Goal: Task Accomplishment & Management: Manage account settings

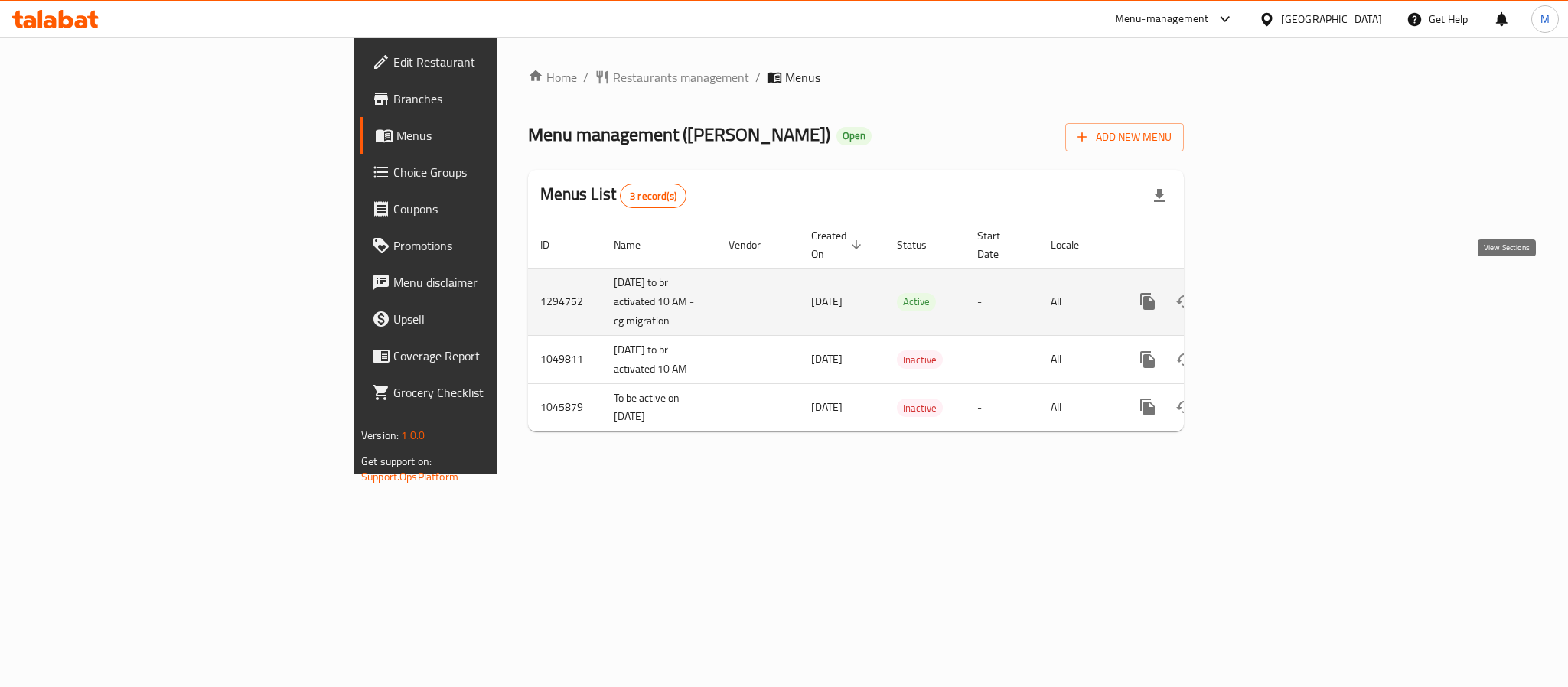
click at [1265, 294] on icon "enhanced table" at bounding box center [1259, 301] width 14 height 14
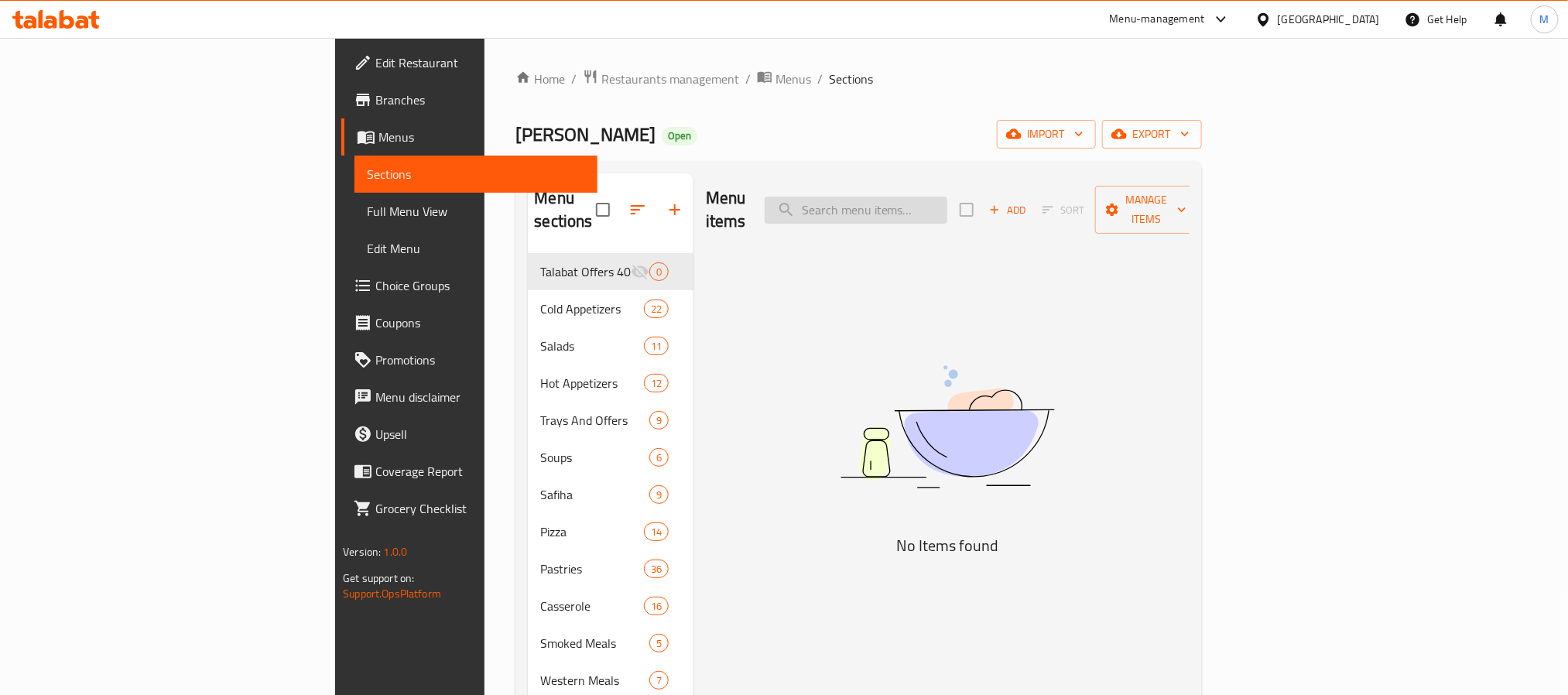
click at [947, 197] on input "search" at bounding box center [856, 210] width 183 height 27
paste input "صفيحة مخاصي وسناسل"
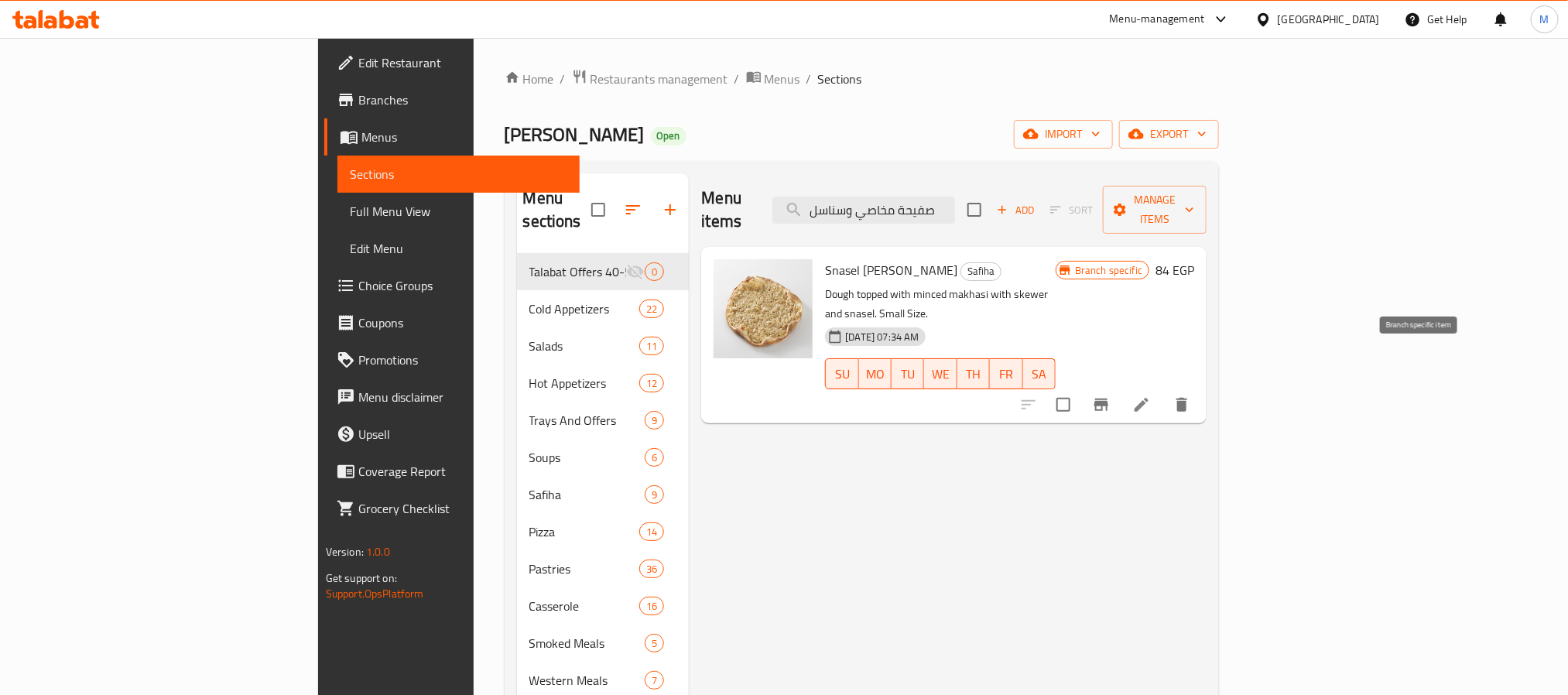
click at [1108, 399] on icon "Branch-specific-item" at bounding box center [1102, 405] width 14 height 13
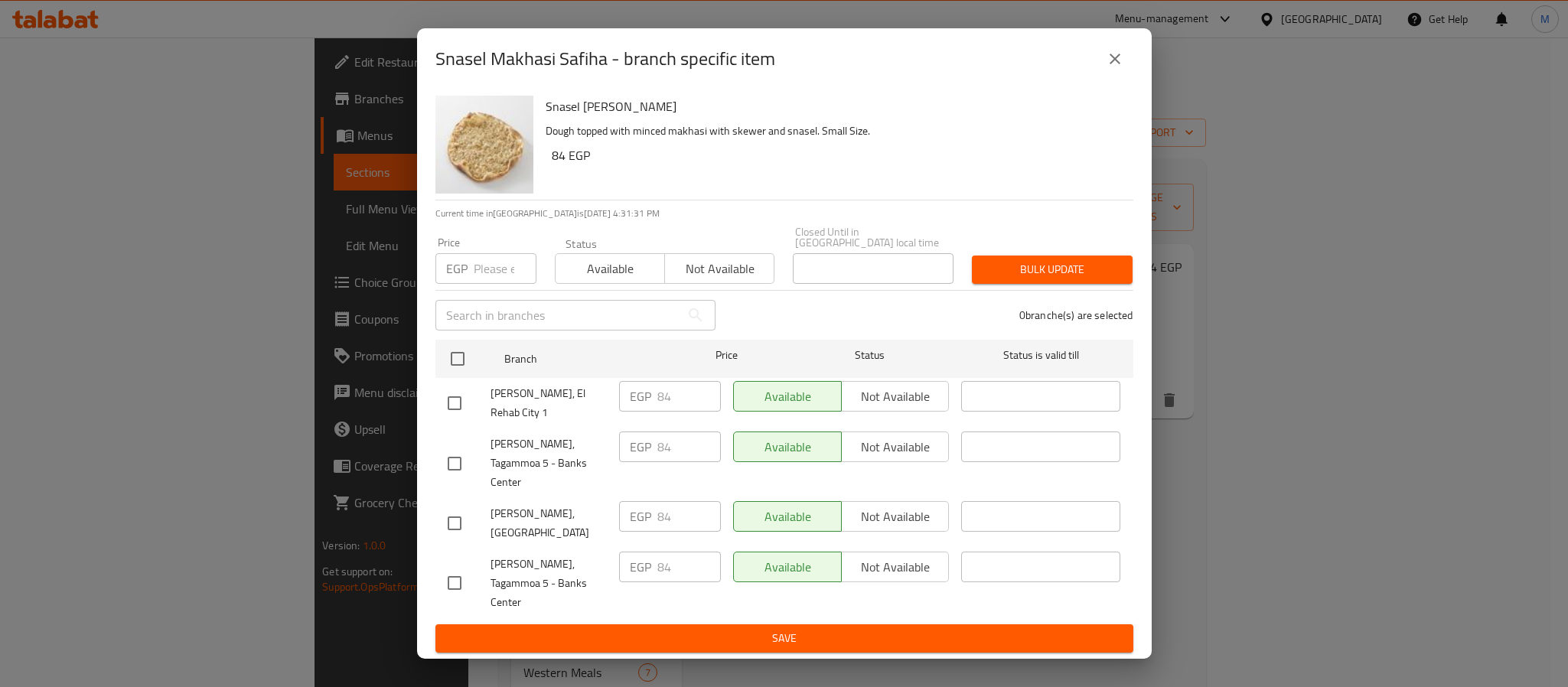
drag, startPoint x: 1114, startPoint y: 78, endPoint x: 1096, endPoint y: 110, distance: 36.7
click at [1114, 78] on button "close" at bounding box center [1115, 59] width 37 height 37
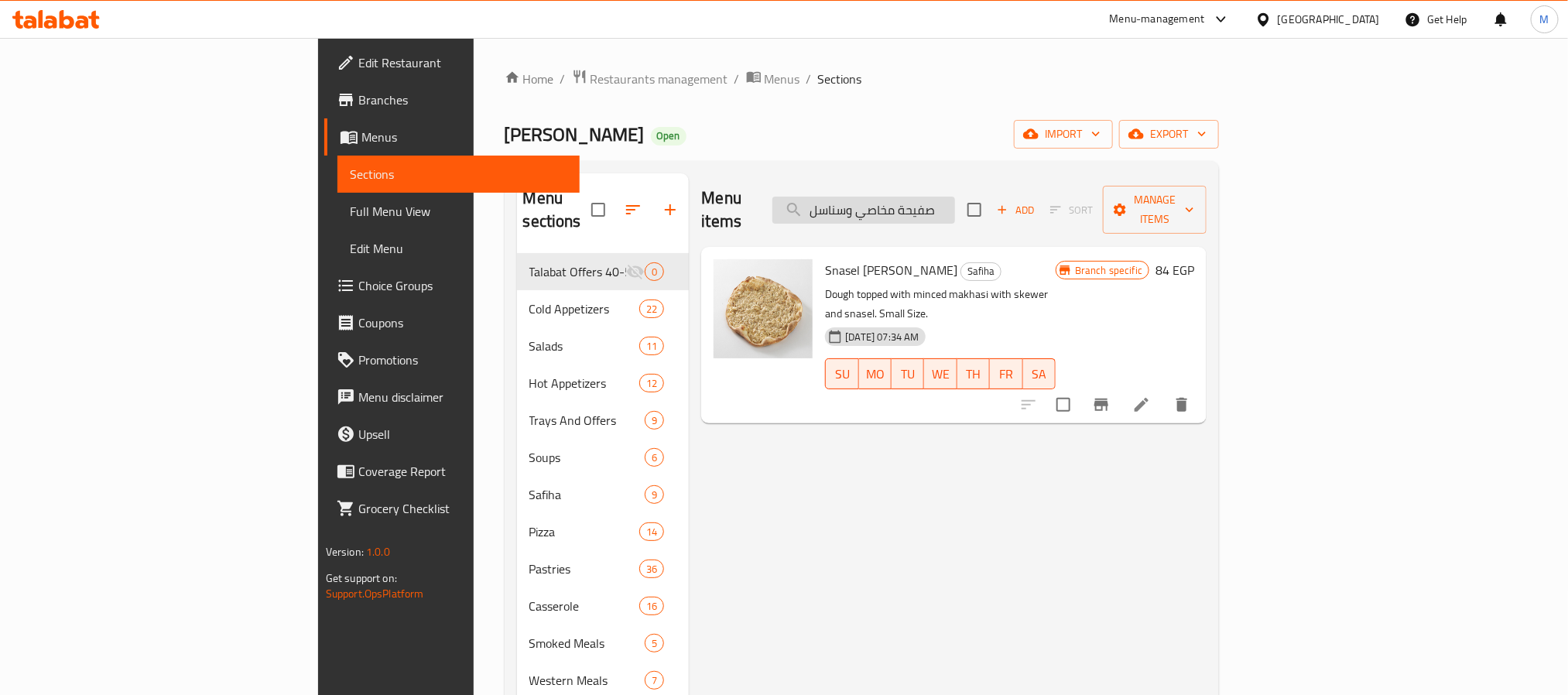
click at [956, 202] on input "صفيحة مخاصي وسناسل" at bounding box center [864, 210] width 183 height 27
paste input "شو اطراف جبنة حلوم وسط"
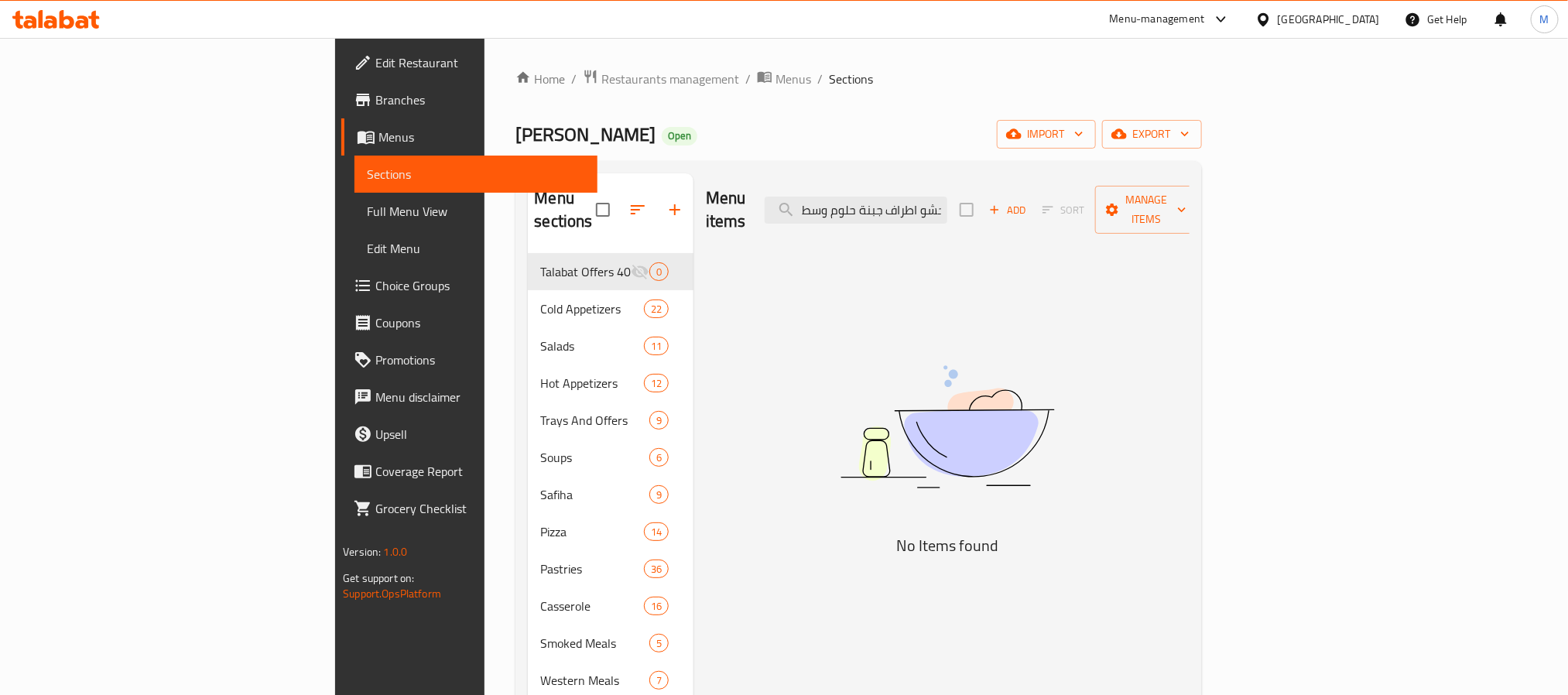
drag, startPoint x: 969, startPoint y: 201, endPoint x: 864, endPoint y: 197, distance: 105.1
click at [864, 197] on div "Menu items حشو اطراف جبنة حلوم وسط Add Sort Manage items" at bounding box center [948, 210] width 484 height 73
click at [947, 197] on input "حشو اطراف جبنة حلوم وسط" at bounding box center [856, 210] width 183 height 27
drag, startPoint x: 988, startPoint y: 204, endPoint x: 750, endPoint y: 207, distance: 238.0
click at [750, 207] on div "Menu items حشو اطراف جبنة حلوم وسط Add Sort Manage items" at bounding box center [948, 210] width 484 height 73
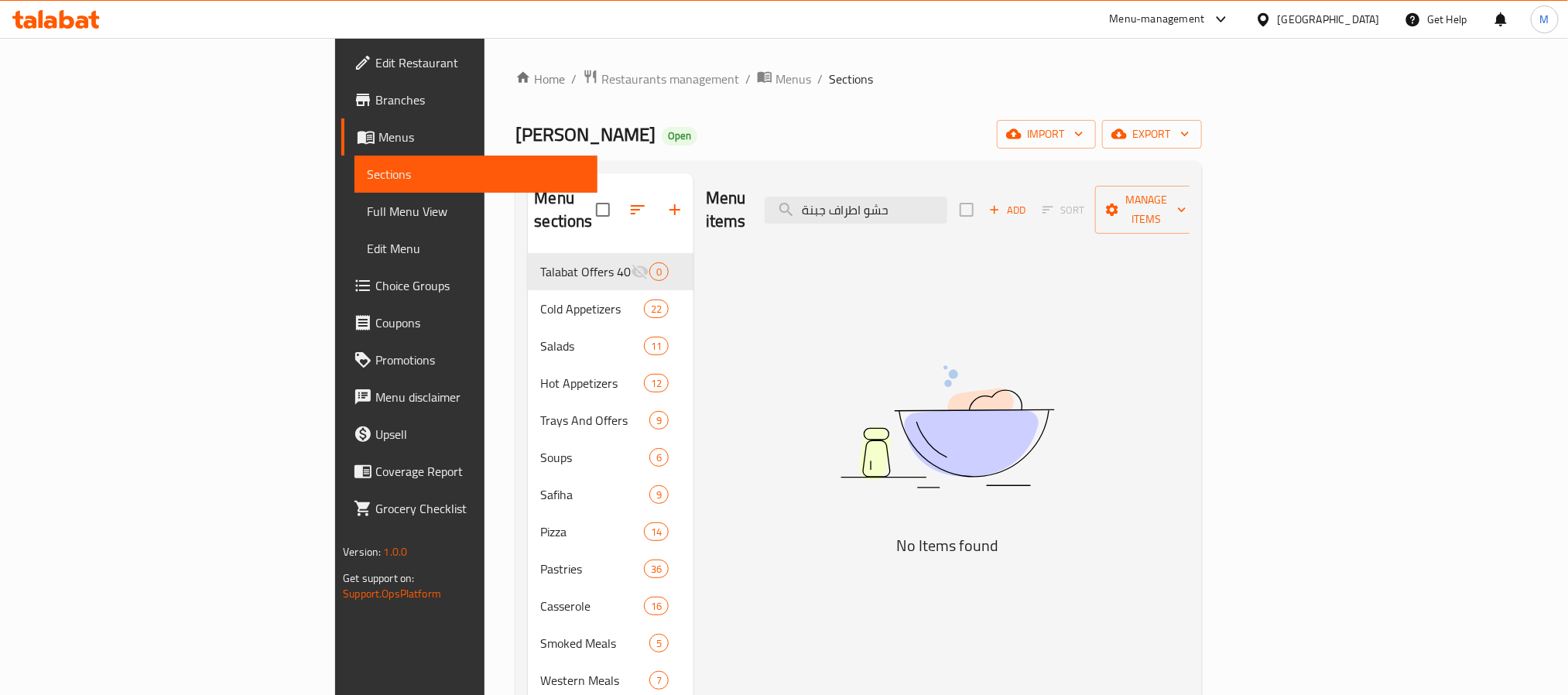
drag, startPoint x: 936, startPoint y: 202, endPoint x: 767, endPoint y: 205, distance: 169.0
click at [767, 205] on div "Menu items حشو اطراف جبنة Add Sort Manage items" at bounding box center [948, 210] width 484 height 73
drag, startPoint x: 955, startPoint y: 202, endPoint x: 762, endPoint y: 202, distance: 193.0
click at [762, 202] on div "Menu items حشو اطراف جبن Add Sort Manage items" at bounding box center [948, 210] width 484 height 73
type input "حشو اطراف"
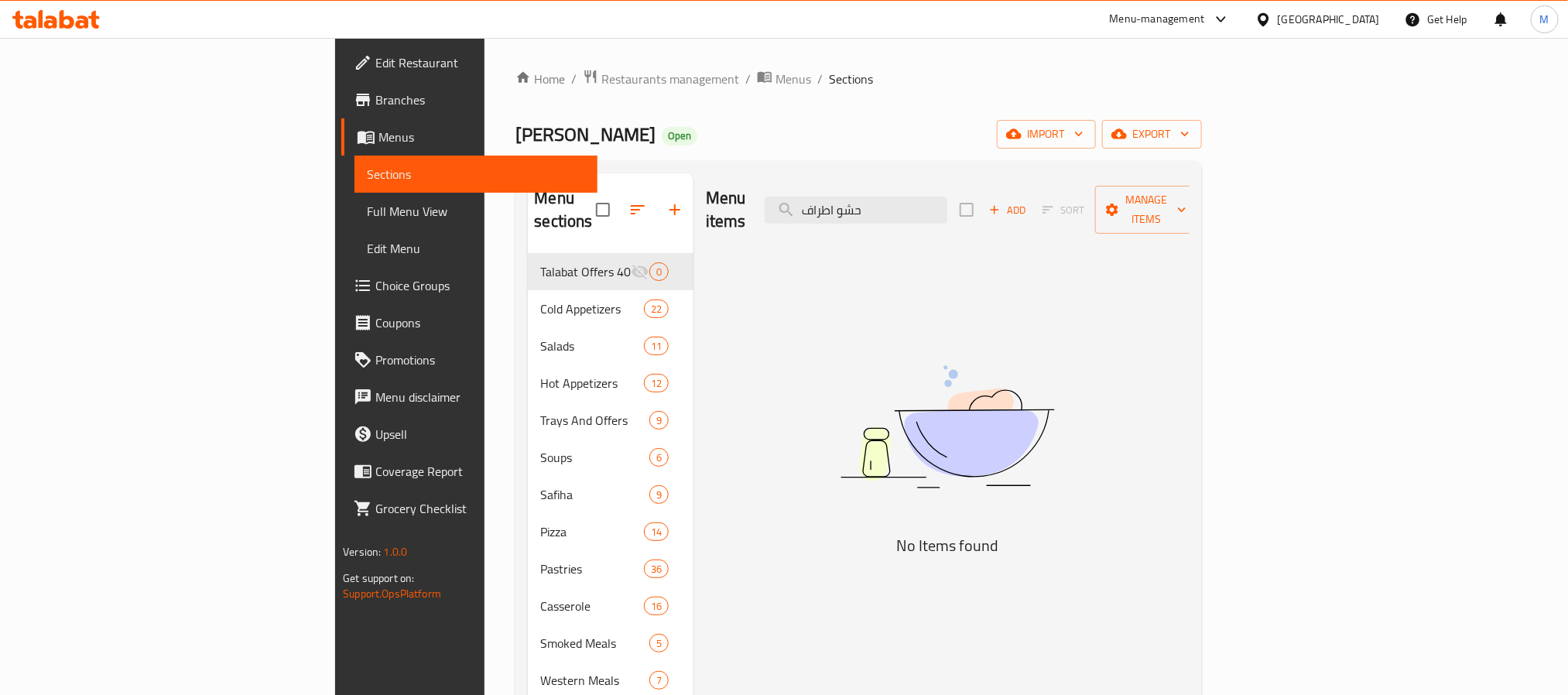
drag, startPoint x: 116, startPoint y: 202, endPoint x: 223, endPoint y: 135, distance: 126.2
click at [367, 202] on span "Full Menu View" at bounding box center [476, 212] width 218 height 19
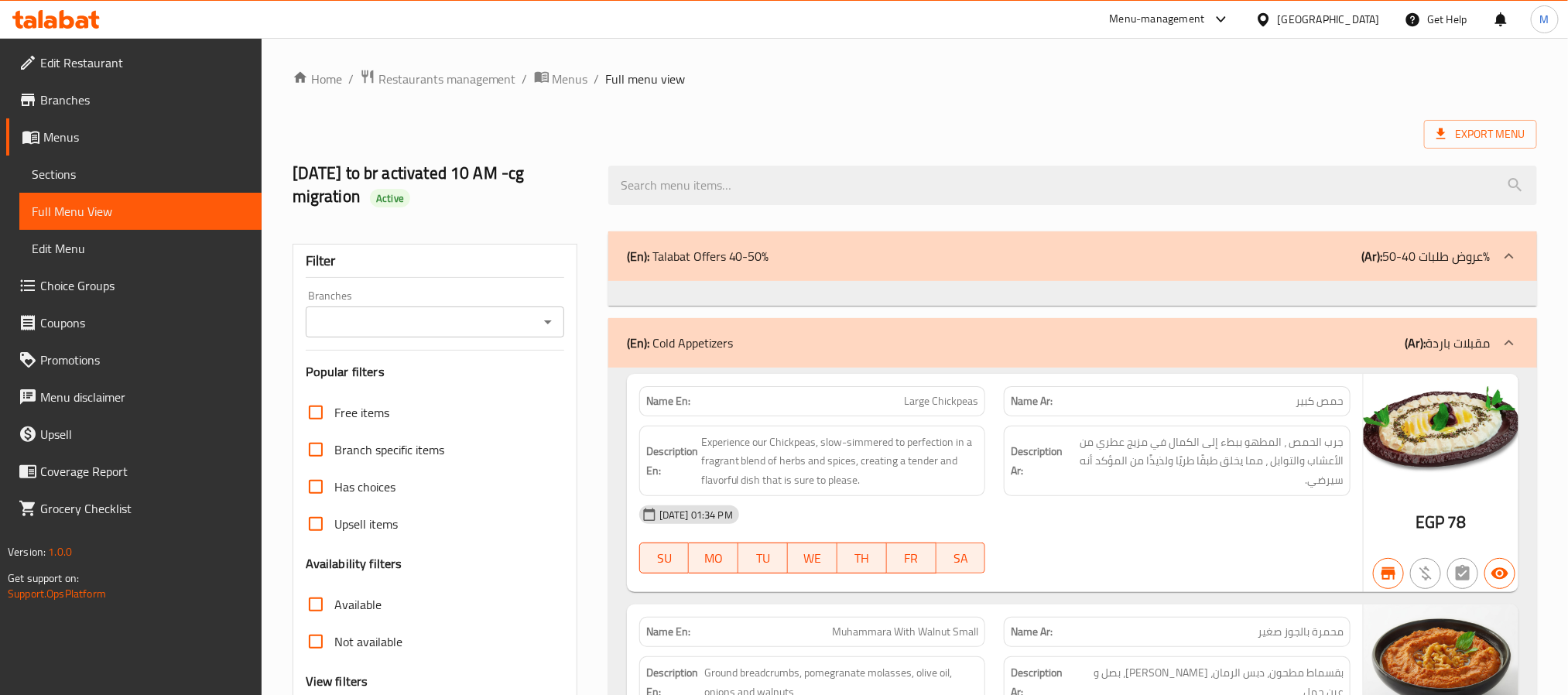
click at [549, 321] on icon "Open" at bounding box center [548, 322] width 19 height 19
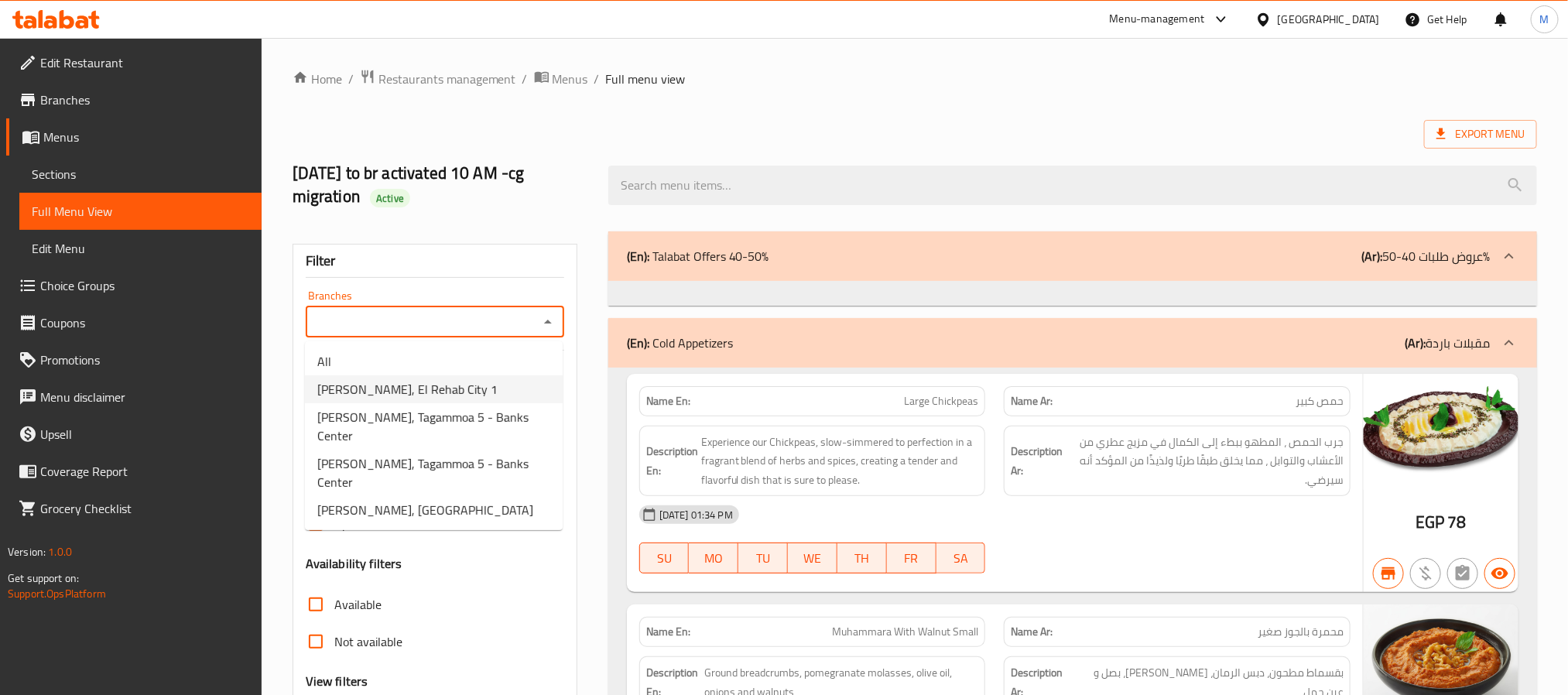
click at [433, 393] on span "[PERSON_NAME], El Rehab City 1" at bounding box center [407, 390] width 181 height 19
type input "[PERSON_NAME], El Rehab City 1"
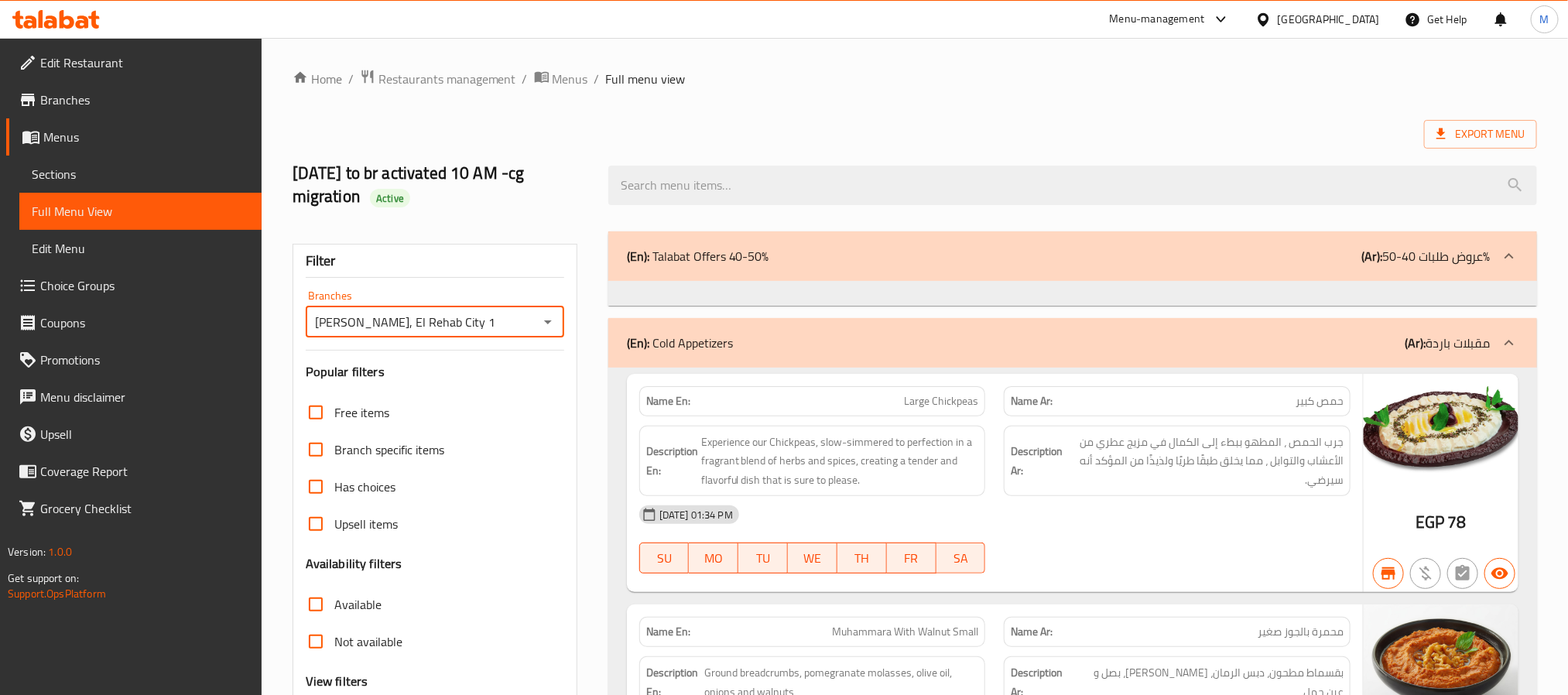
scroll to position [348, 0]
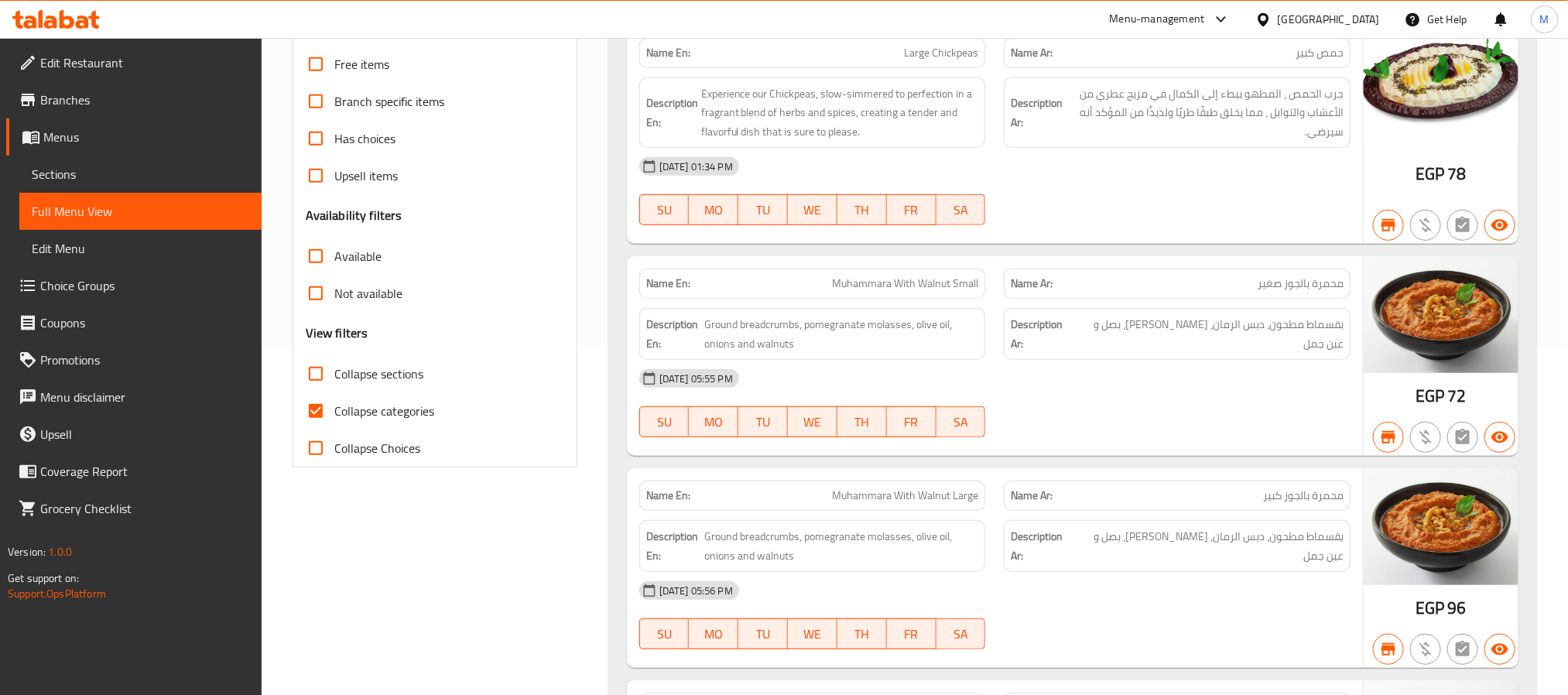
click at [319, 407] on input "Collapse categories" at bounding box center [315, 411] width 37 height 37
checkbox input "false"
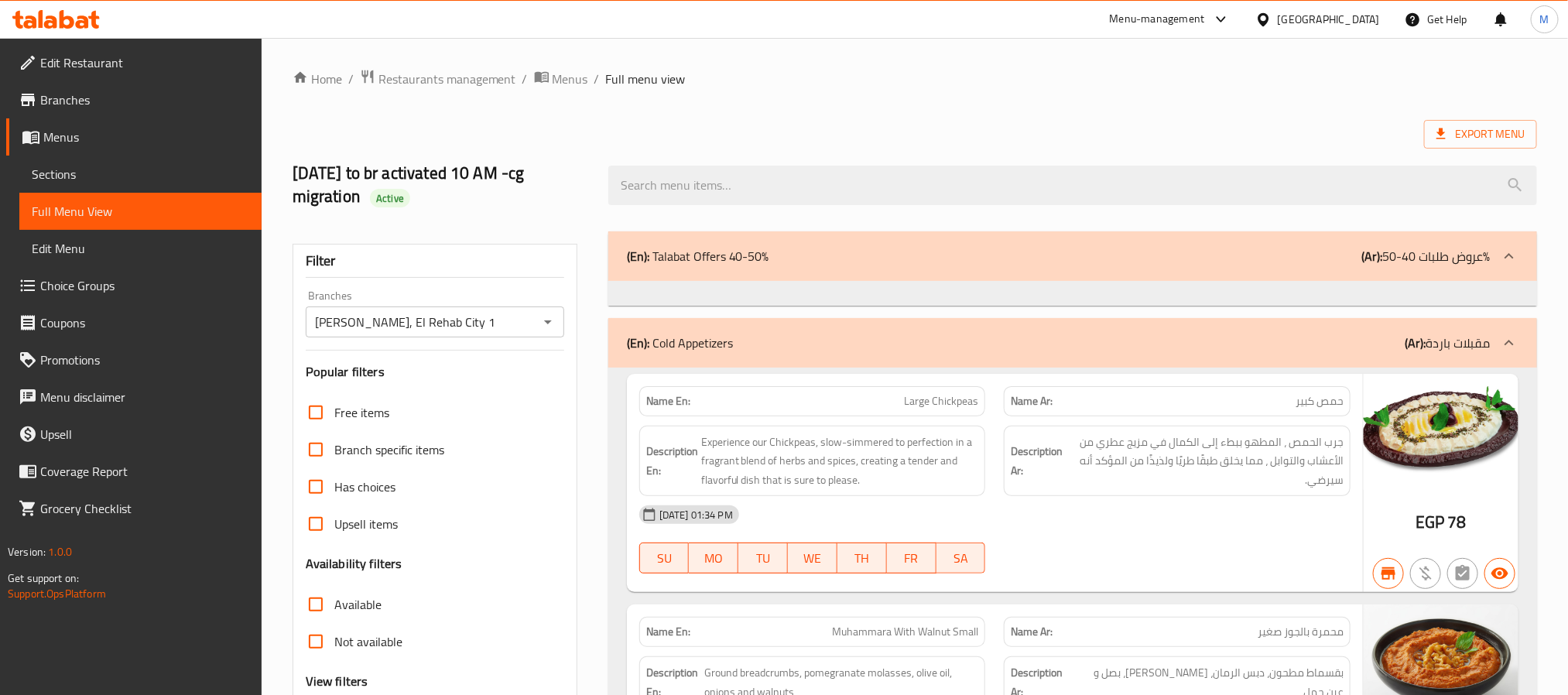
click at [1004, 160] on div at bounding box center [1072, 185] width 947 height 58
click at [1001, 163] on div at bounding box center [1072, 185] width 947 height 58
click at [1450, 143] on span "Export Menu" at bounding box center [1480, 134] width 89 height 19
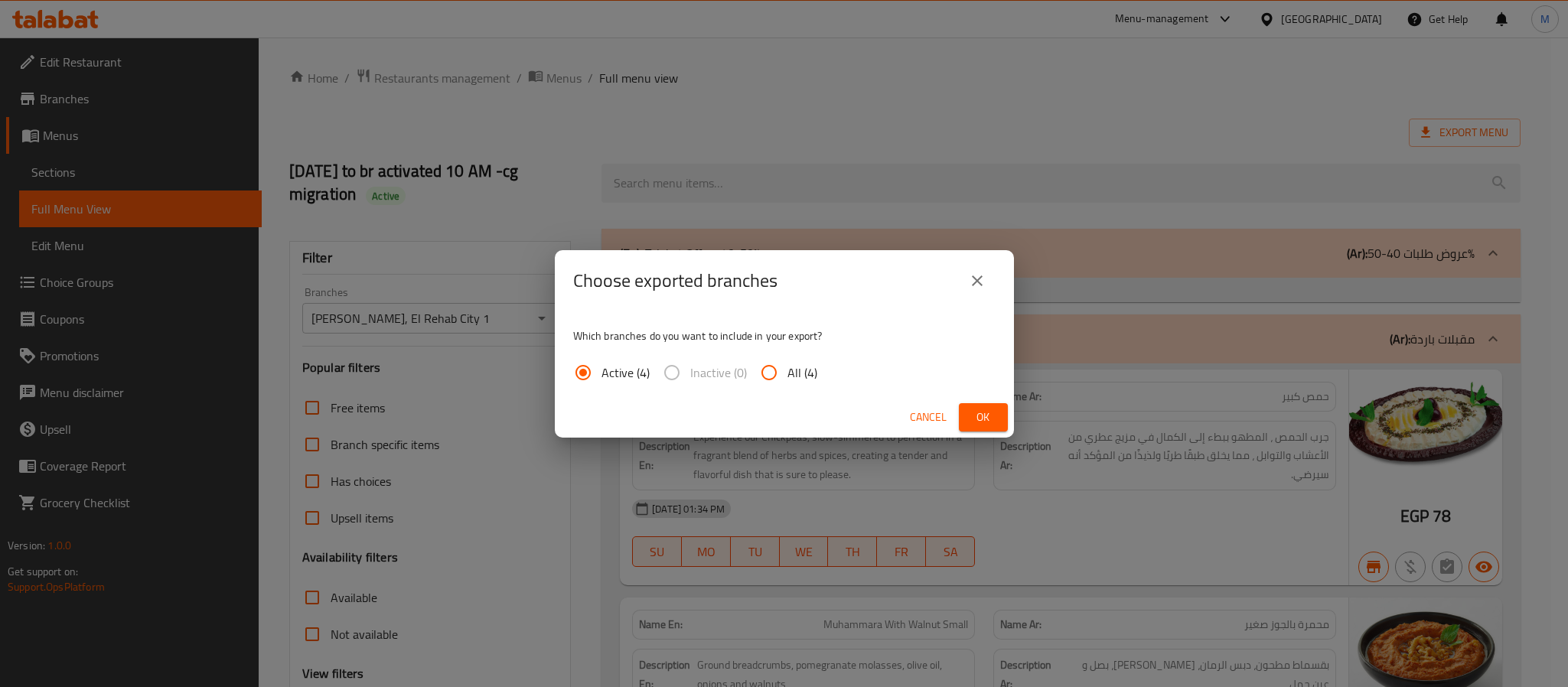
click at [795, 370] on span "All (4)" at bounding box center [802, 373] width 30 height 18
click at [787, 370] on input "All (4)" at bounding box center [769, 373] width 37 height 37
radio input "true"
click at [983, 408] on span "Ok" at bounding box center [983, 417] width 24 height 19
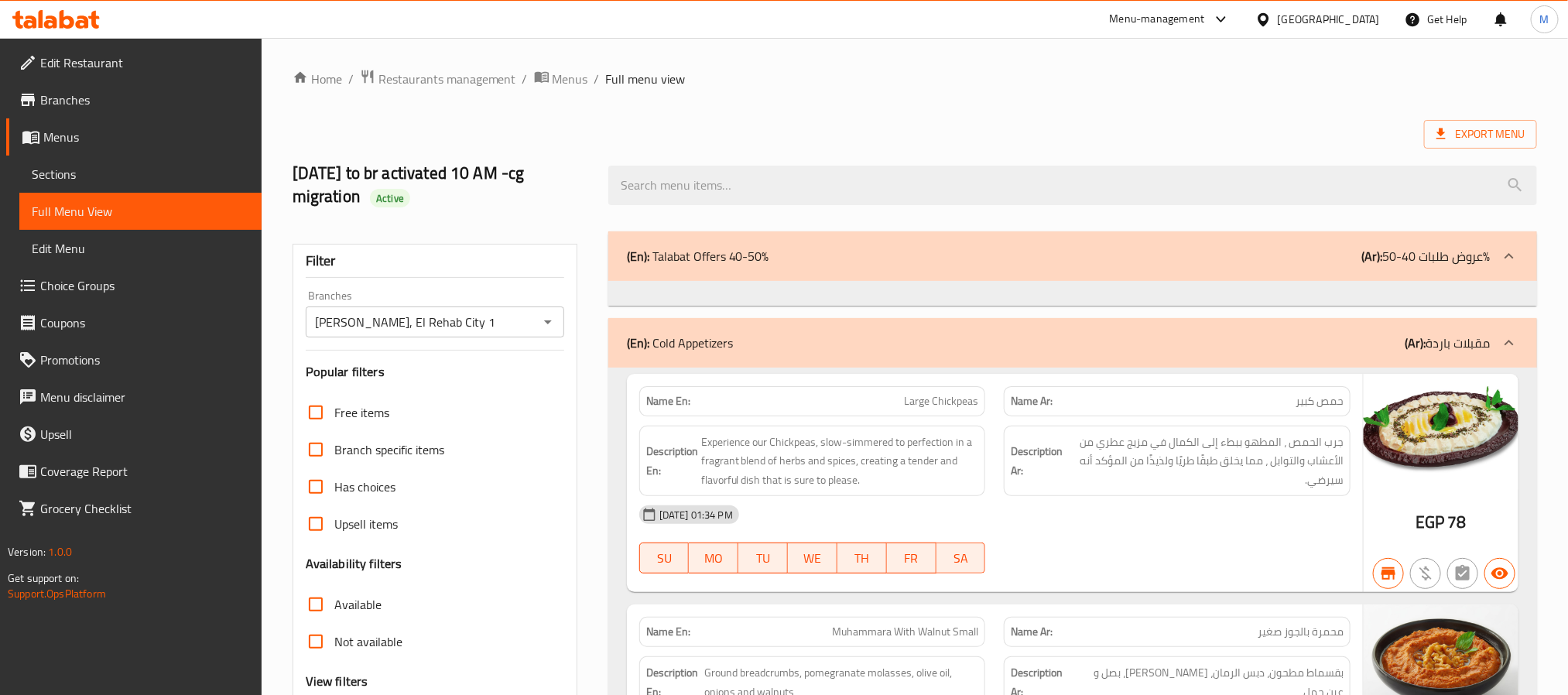
drag, startPoint x: 79, startPoint y: 177, endPoint x: 135, endPoint y: 182, distance: 56.2
click at [79, 177] on span "Sections" at bounding box center [141, 174] width 218 height 19
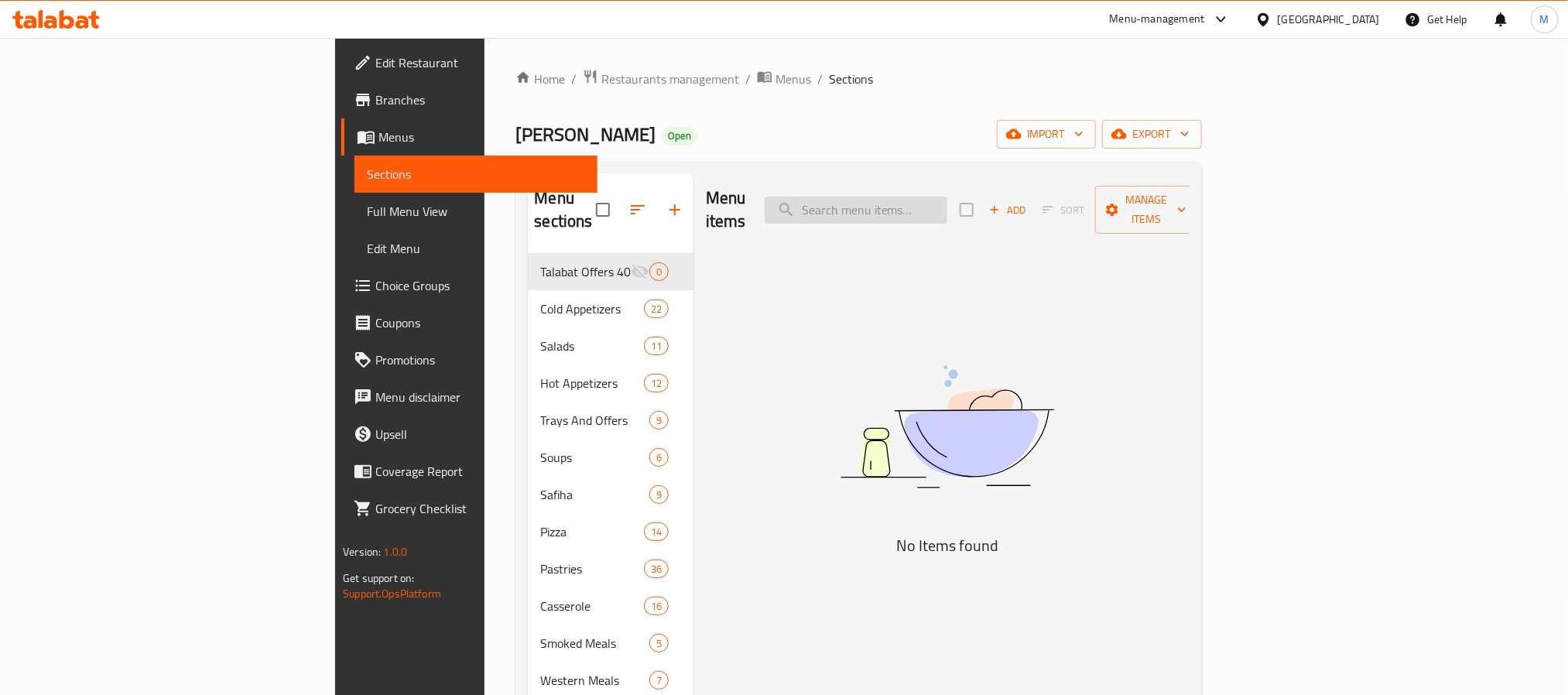
click at [947, 197] on input "search" at bounding box center [856, 210] width 183 height 27
paste input "لبن بالخيار"
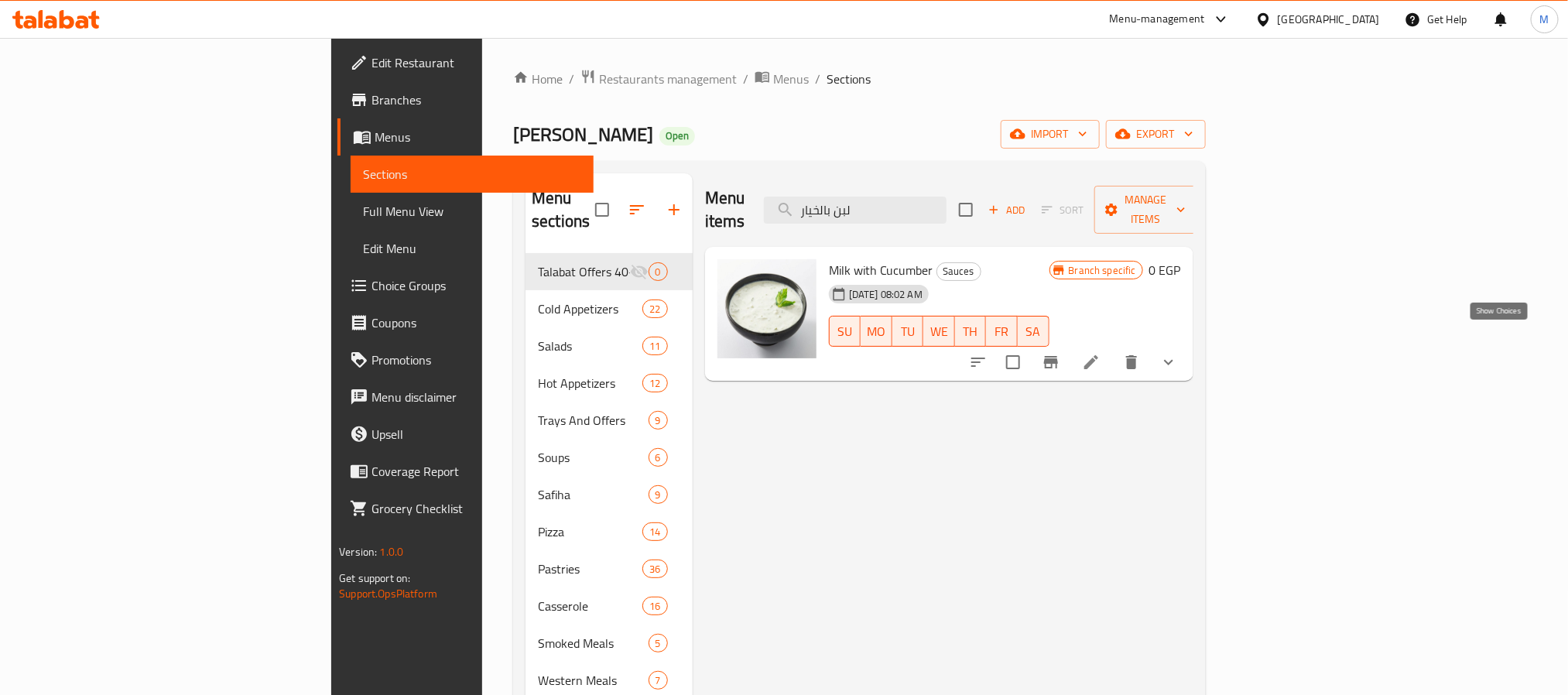
type input "لبن بالخيار"
click at [1178, 353] on icon "show more" at bounding box center [1169, 362] width 19 height 19
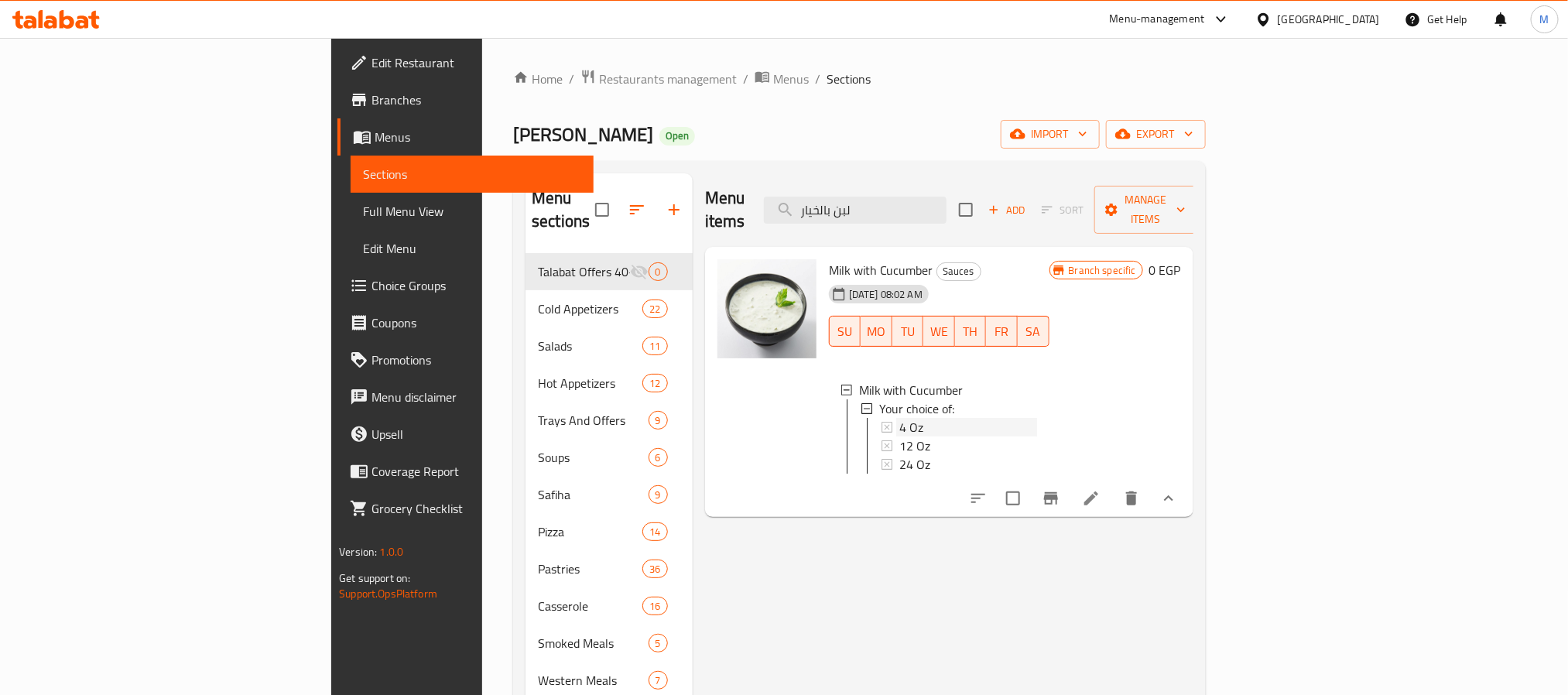
click at [899, 418] on span "4 Oz" at bounding box center [911, 428] width 24 height 19
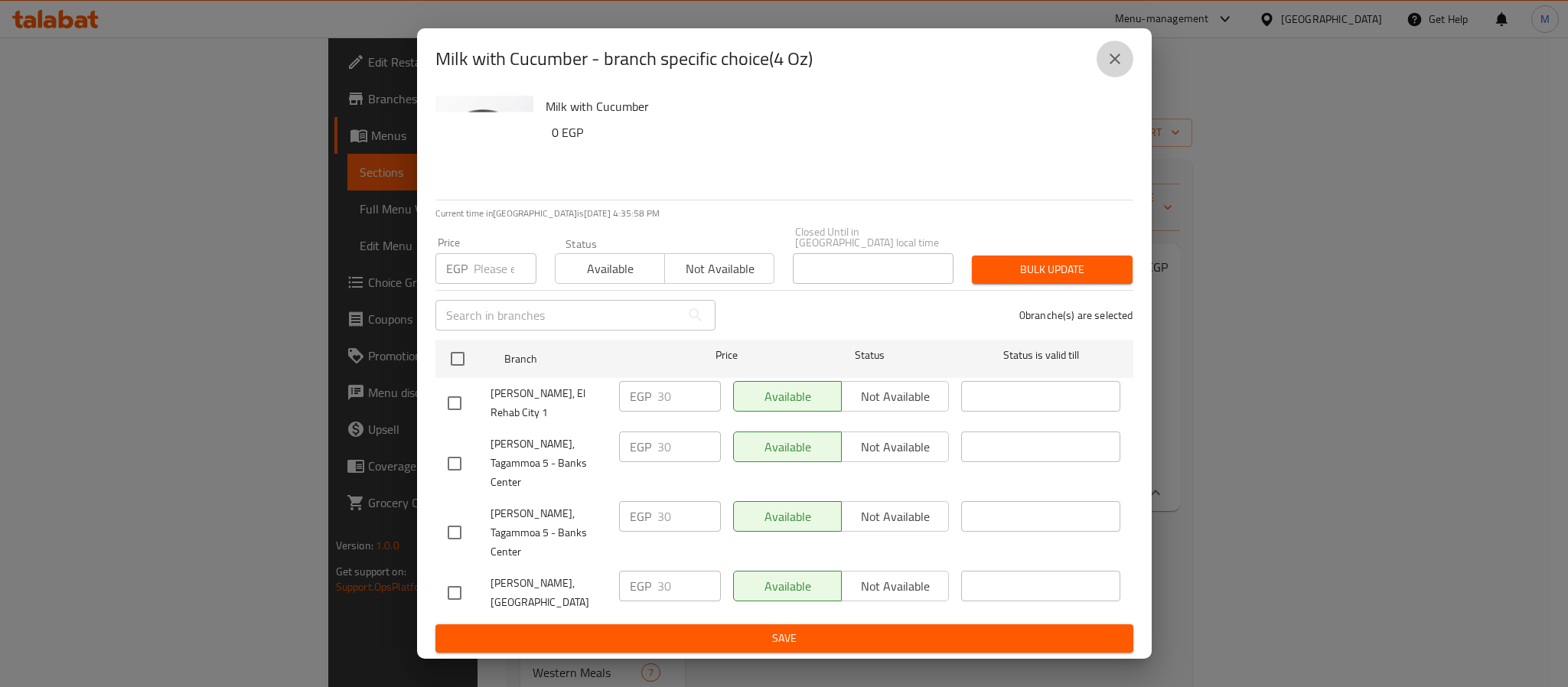
click at [1112, 64] on icon "close" at bounding box center [1115, 58] width 11 height 11
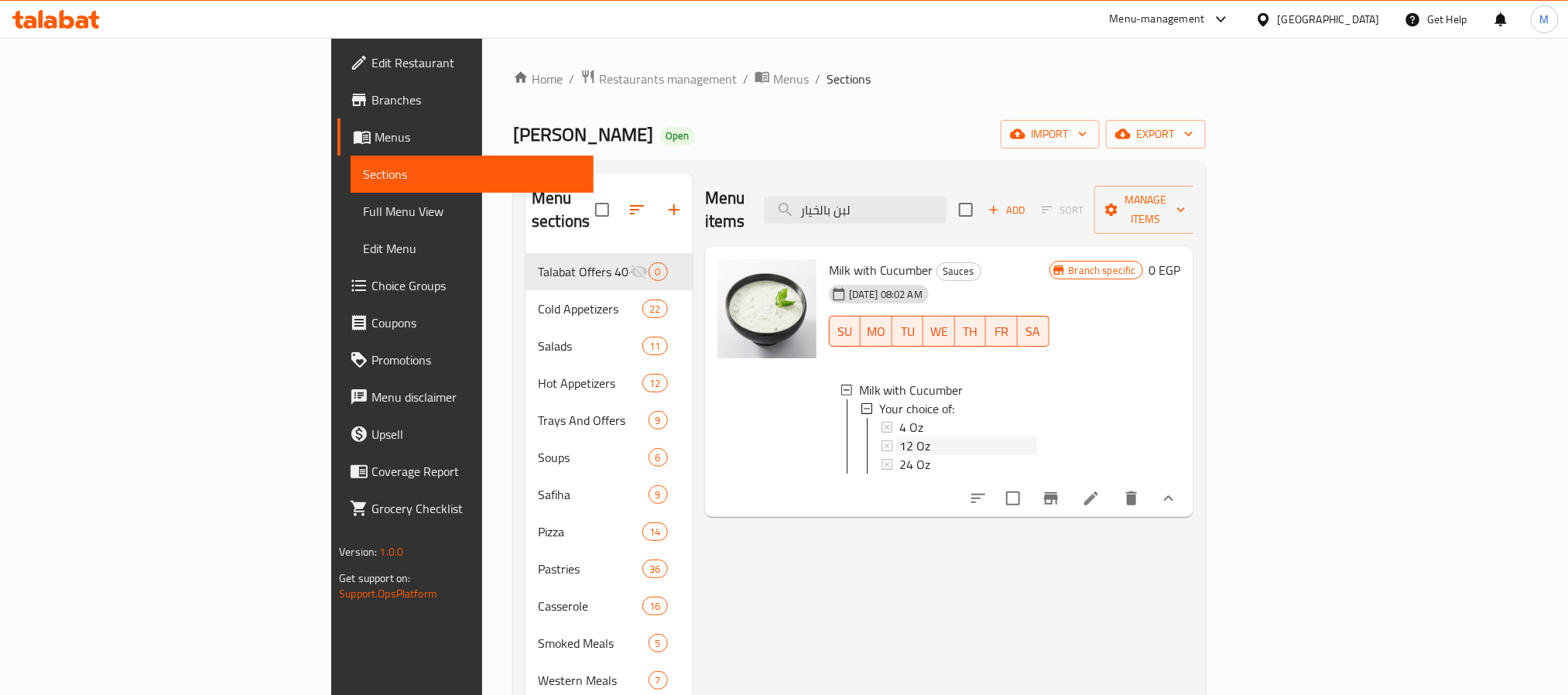
click at [899, 437] on span "12 Oz" at bounding box center [914, 446] width 31 height 19
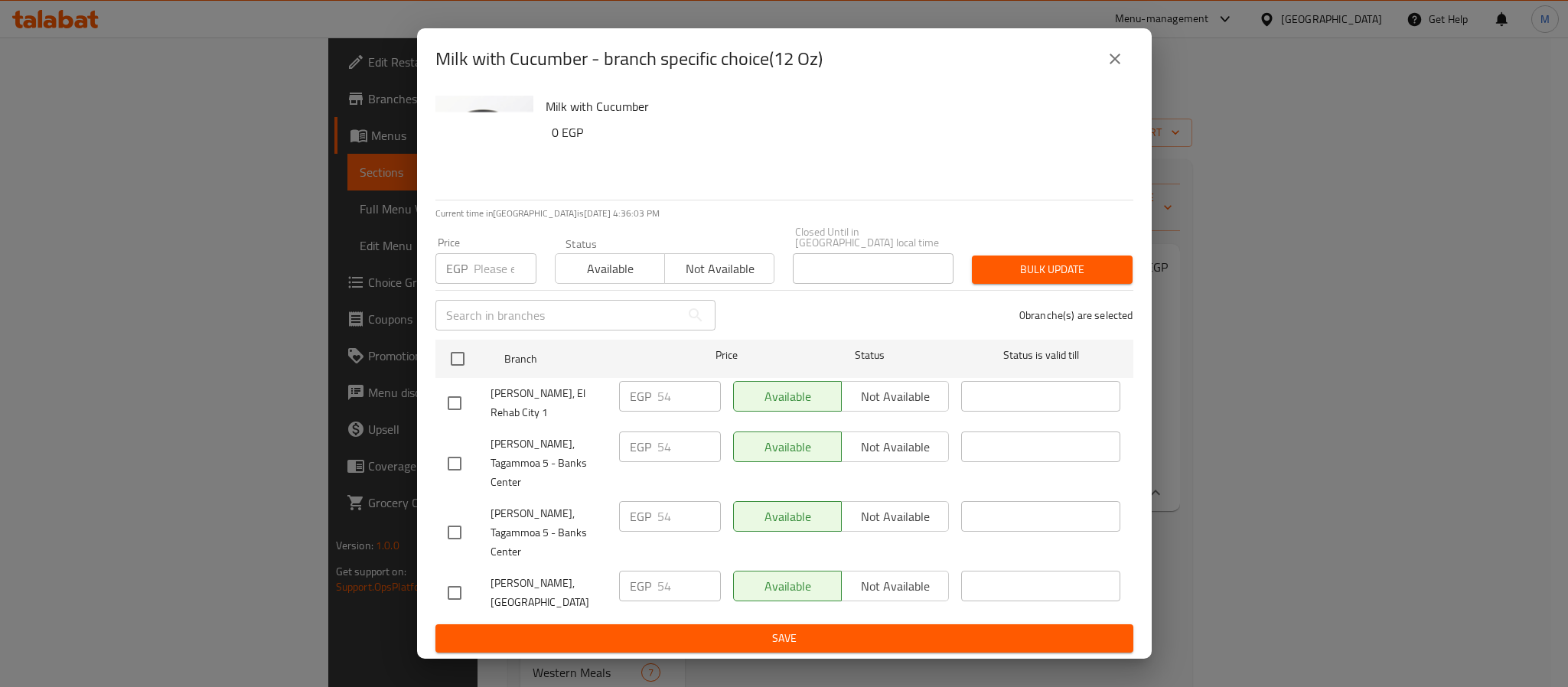
click at [1133, 85] on div "Milk with Cucumber - branch specific choice(12 Oz)" at bounding box center [784, 58] width 735 height 61
click at [1121, 68] on icon "close" at bounding box center [1115, 59] width 18 height 18
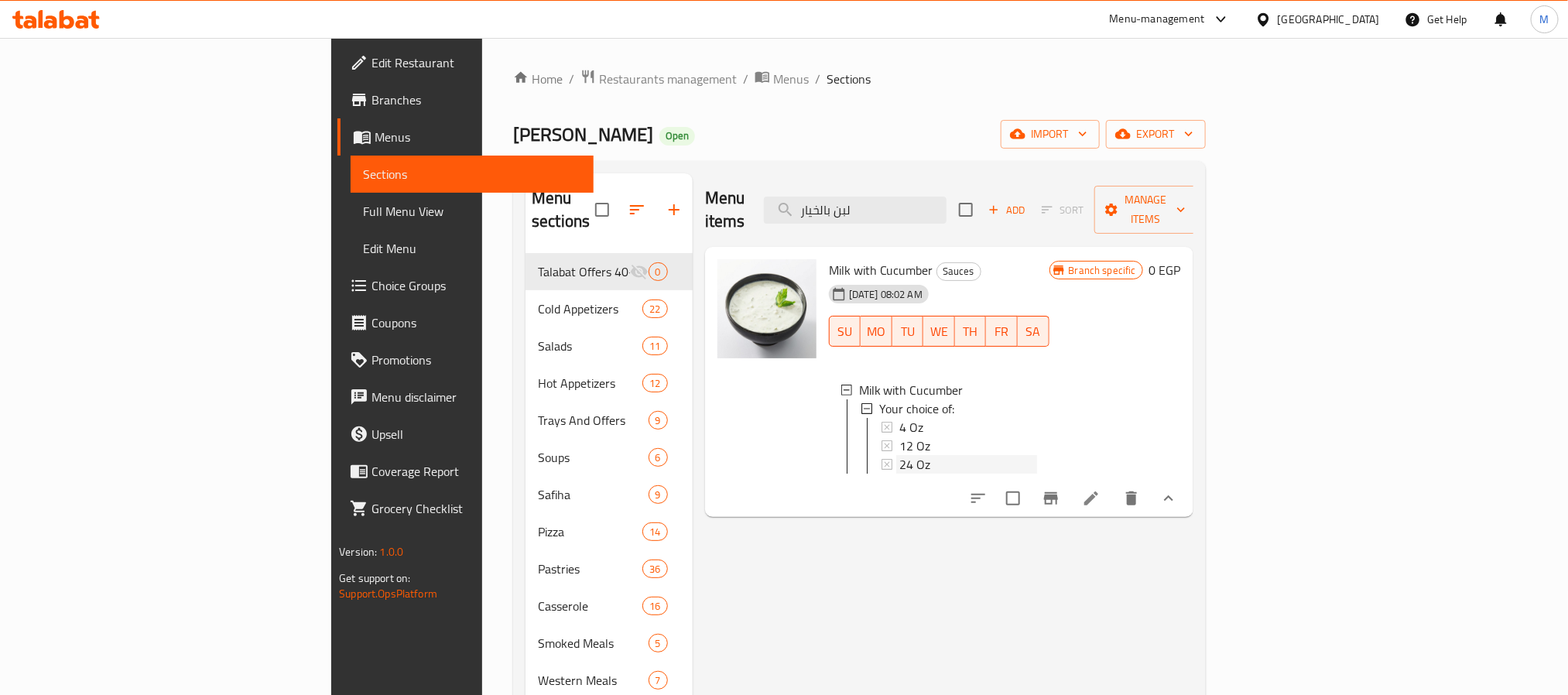
click at [899, 455] on span "24 Oz" at bounding box center [914, 465] width 31 height 19
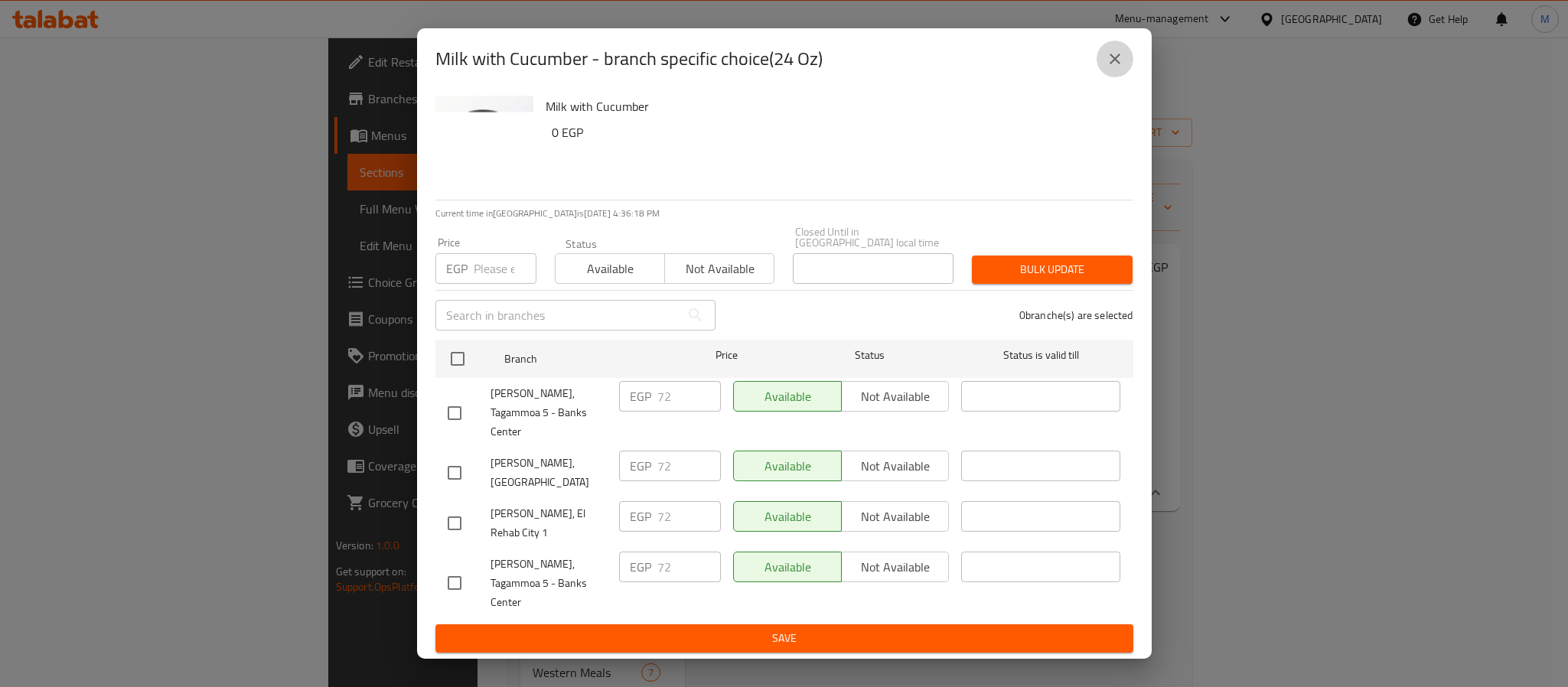
click at [1114, 68] on icon "close" at bounding box center [1115, 59] width 18 height 18
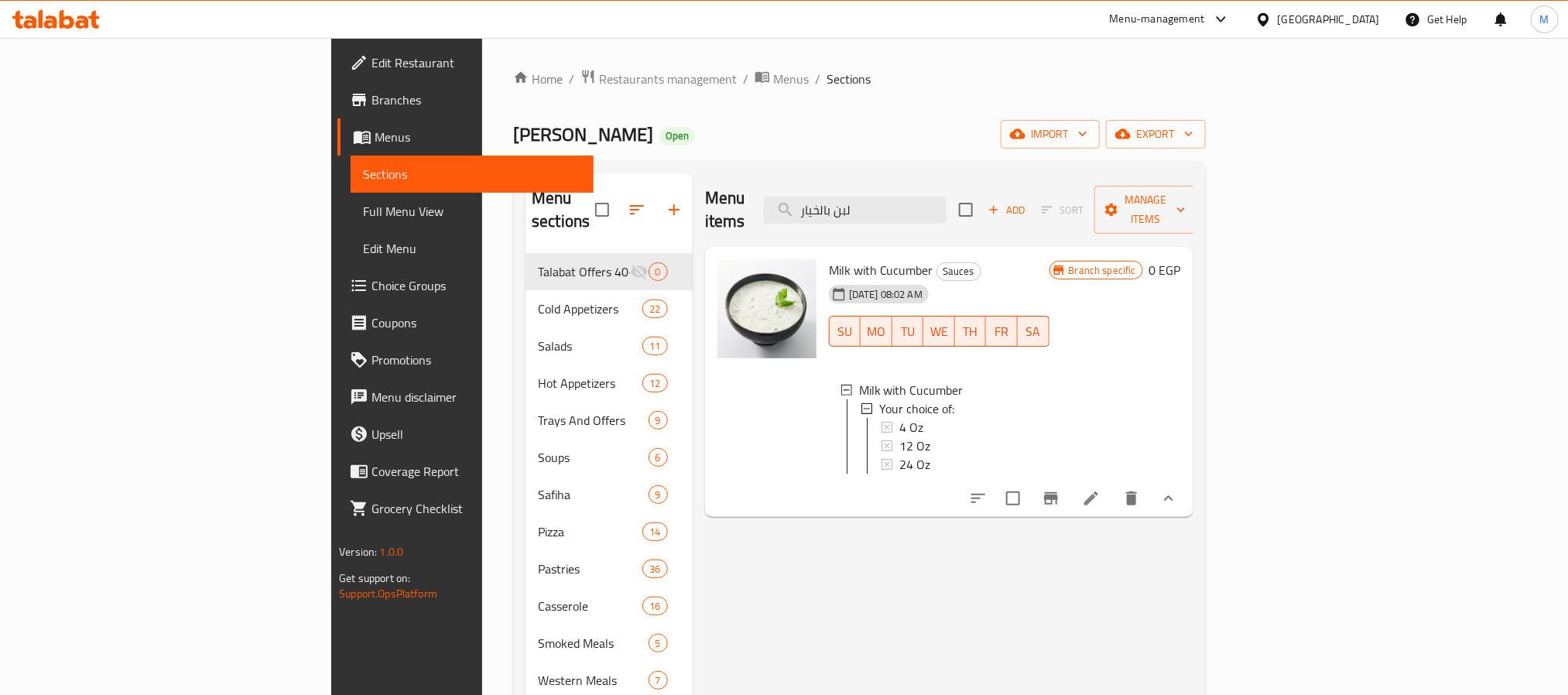
click at [374, 130] on span "Menus" at bounding box center [477, 137] width 206 height 19
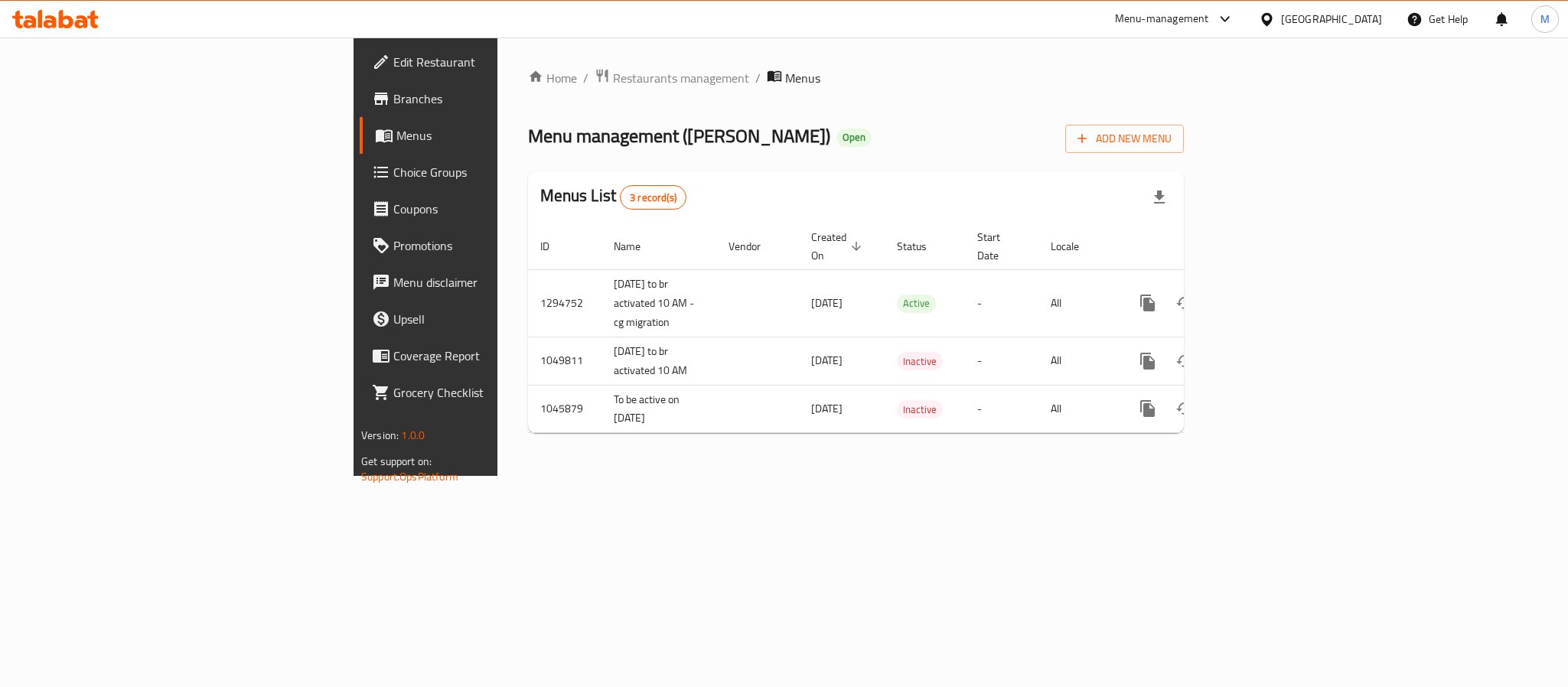
click at [394, 107] on span "Branches" at bounding box center [498, 98] width 209 height 18
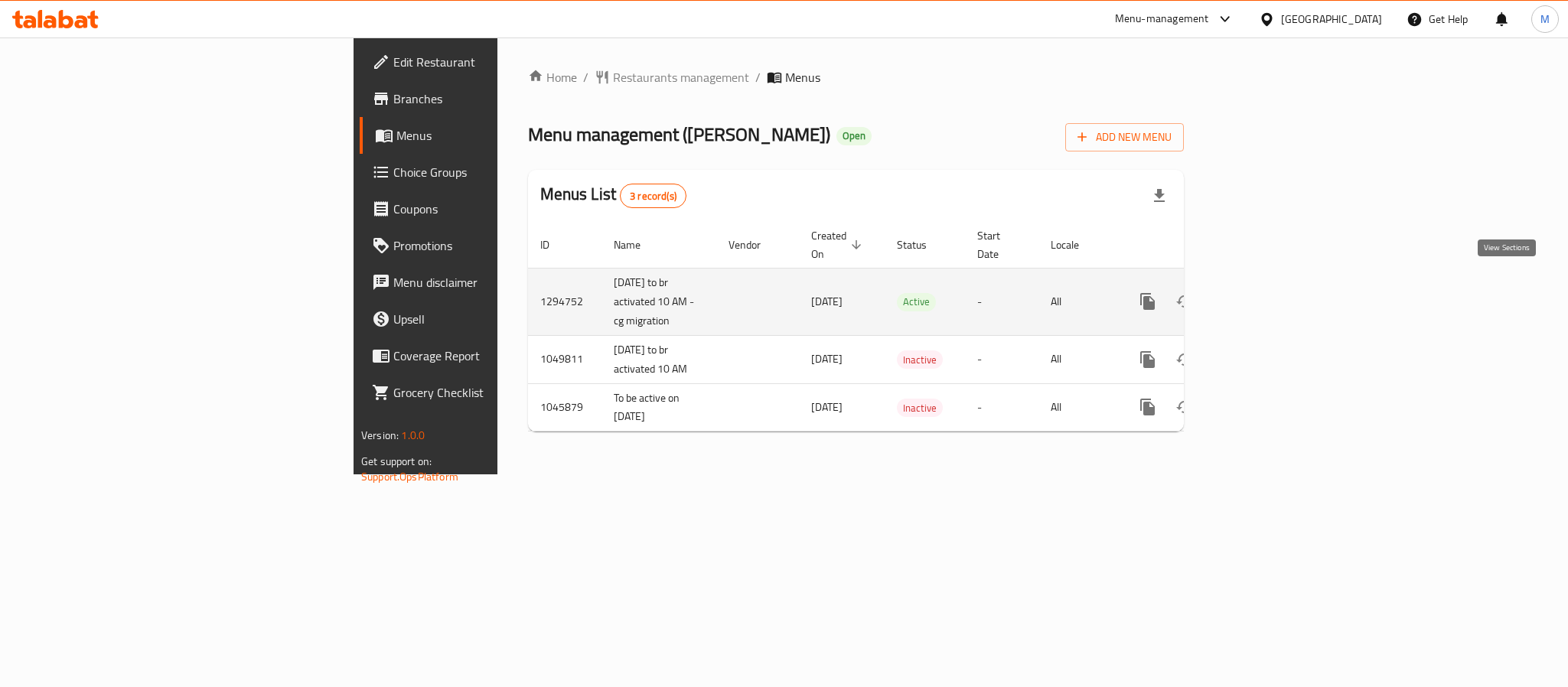
click at [1277, 289] on link "enhanced table" at bounding box center [1259, 302] width 37 height 37
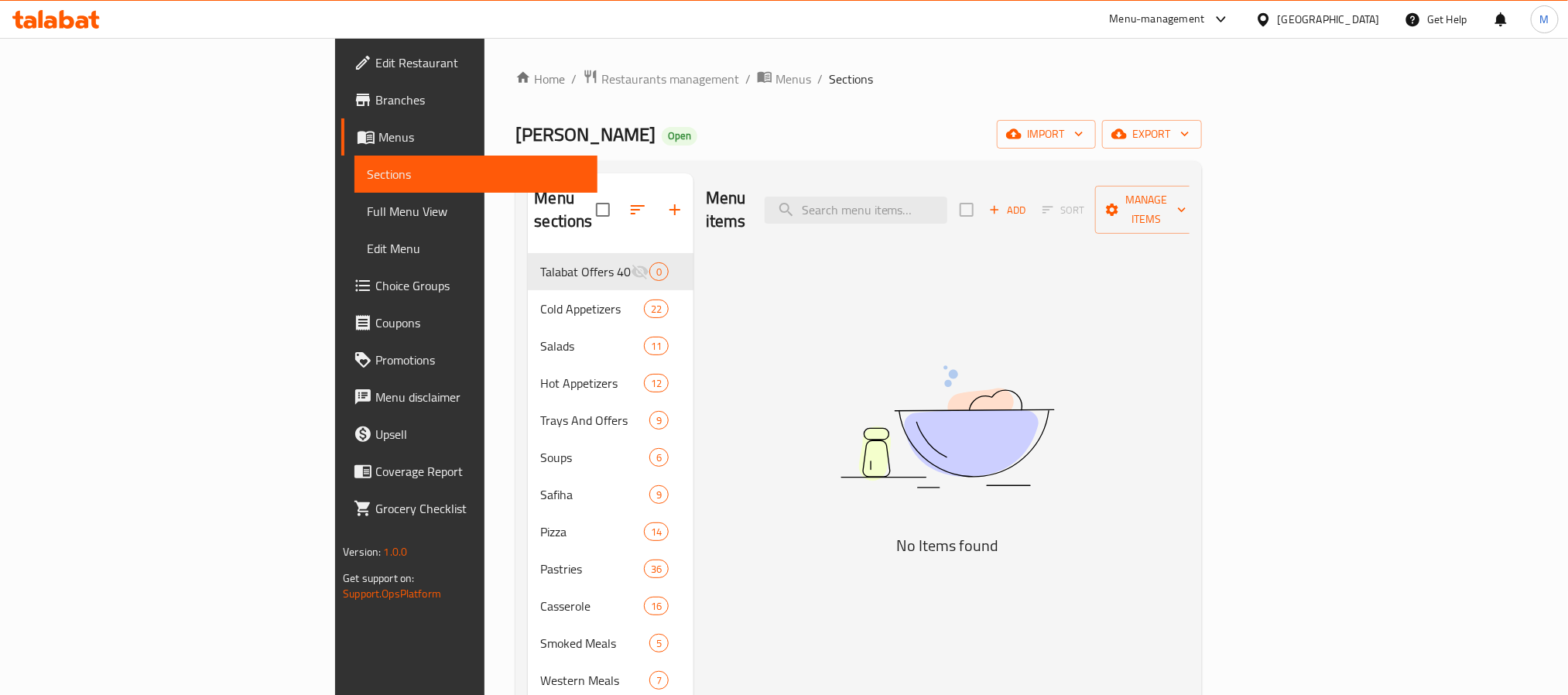
click at [990, 176] on div "Menu items Add Sort Manage items" at bounding box center [948, 210] width 484 height 73
click at [947, 197] on input "search" at bounding box center [856, 210] width 183 height 27
paste input "صفيحة مخاصي وسناسل"
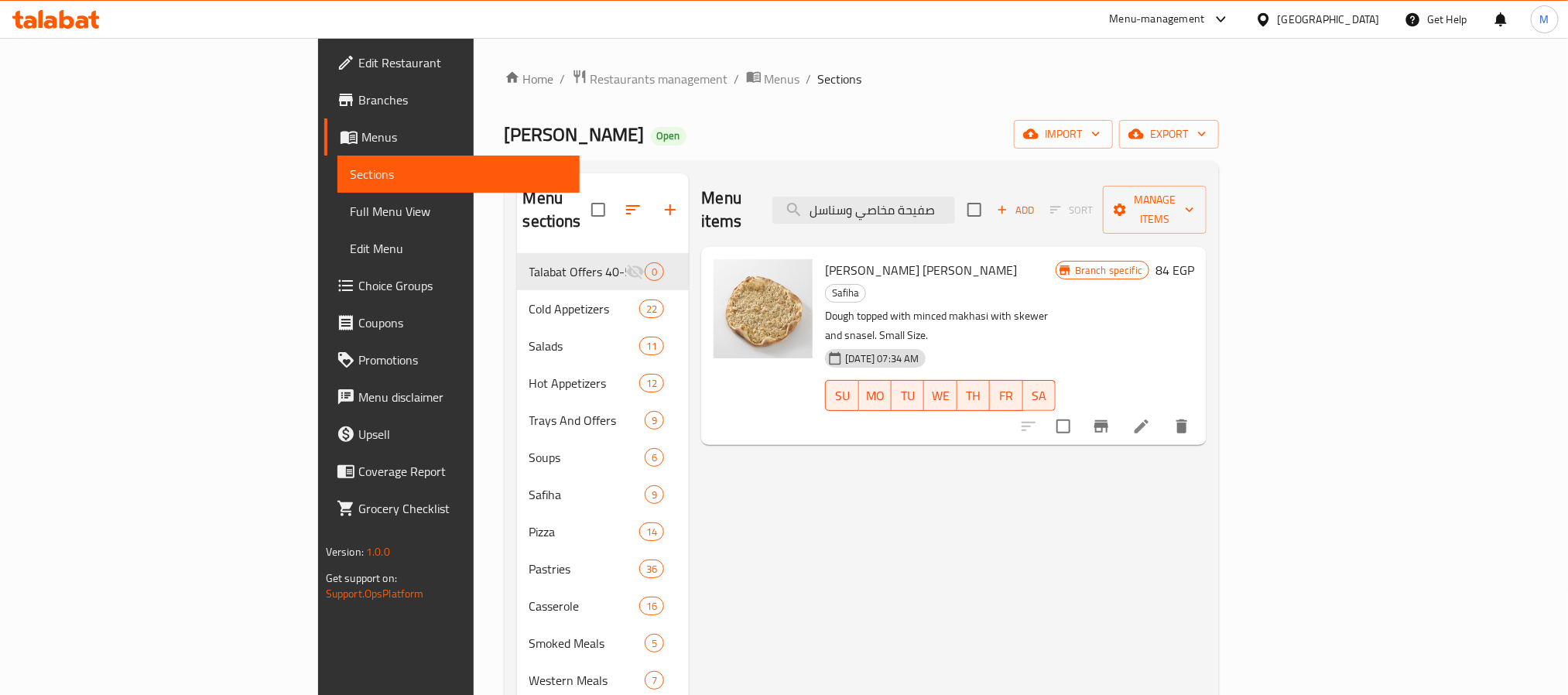
type input "صفيحة مخاصي وسناسل"
click at [843, 259] on span "Snasel [PERSON_NAME]" at bounding box center [921, 271] width 192 height 24
click at [1149, 419] on icon at bounding box center [1141, 426] width 14 height 14
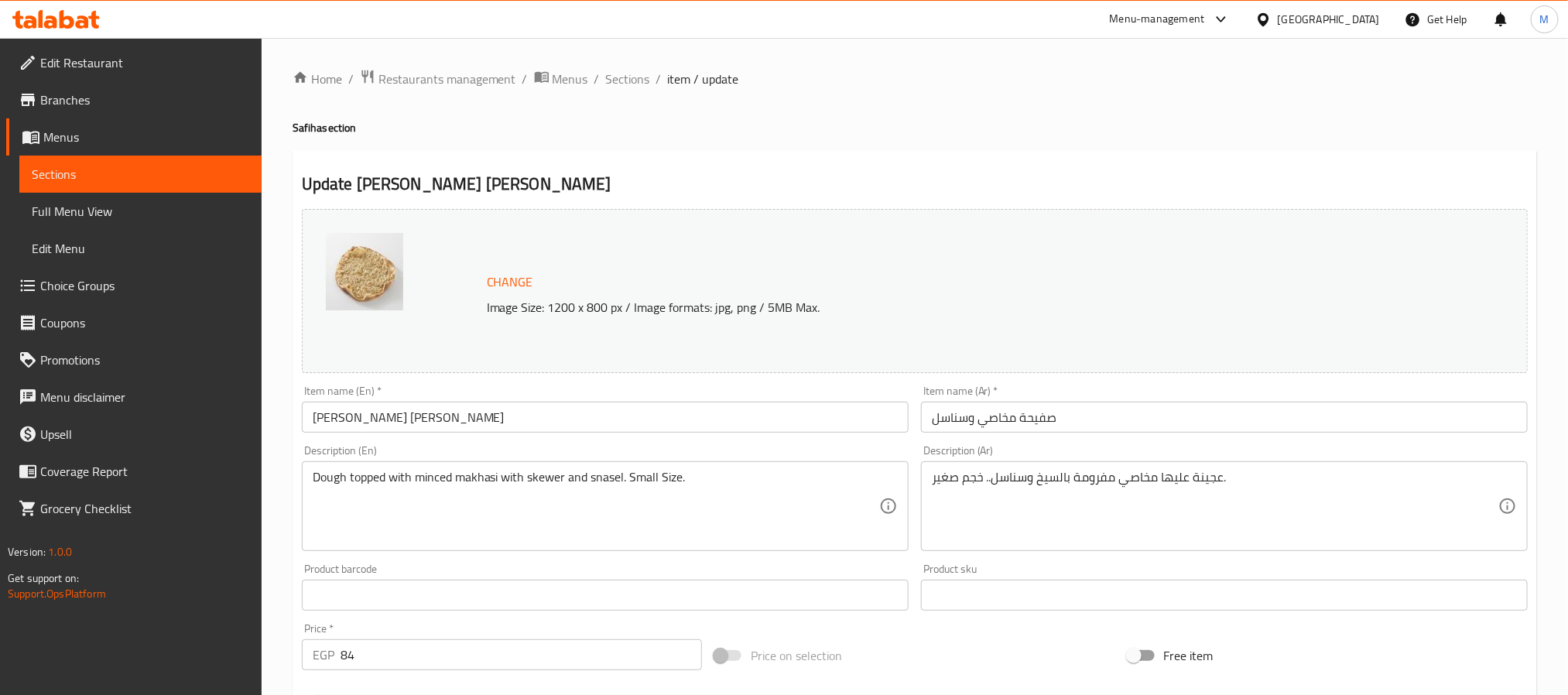
click at [1045, 420] on input "صفيحة مخاصي وسناسل" at bounding box center [1225, 417] width 607 height 31
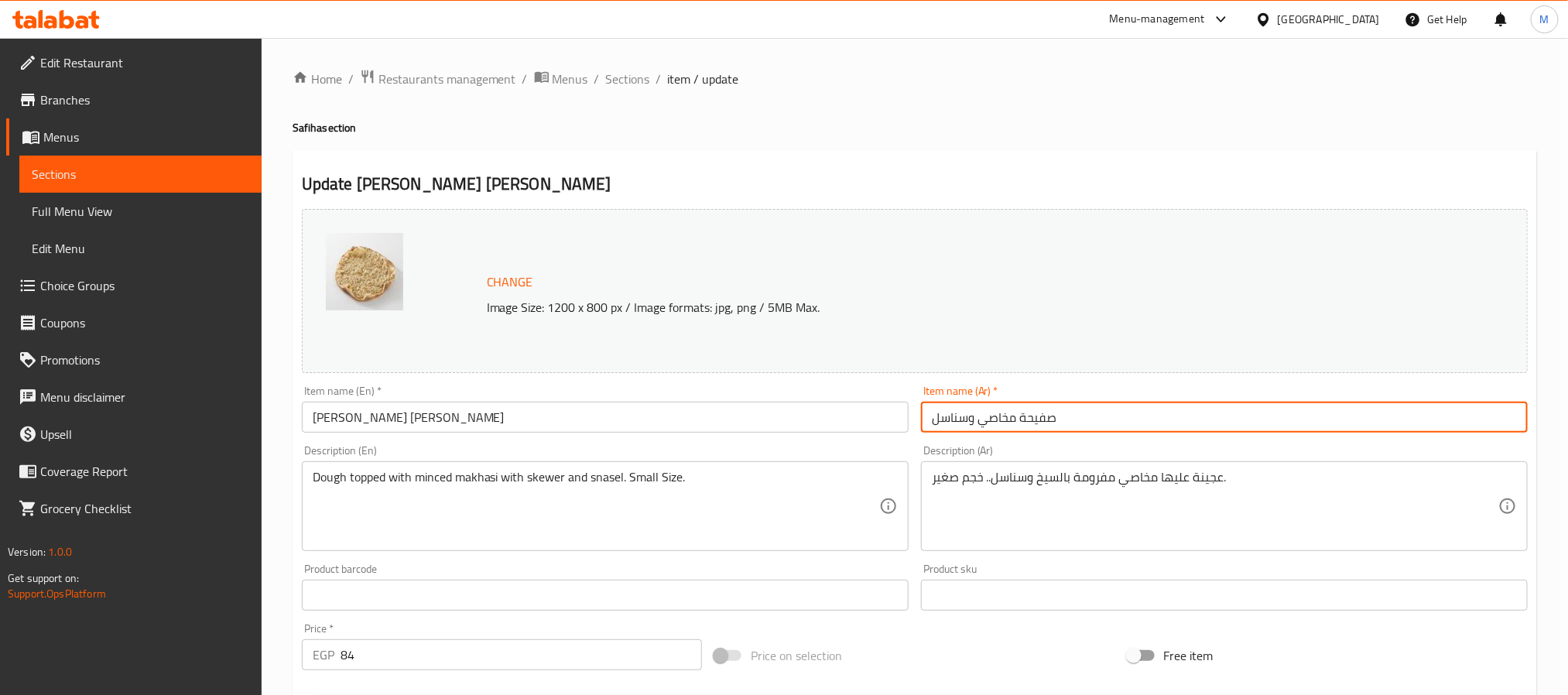
click at [1045, 420] on input "صفيحة مخاصي وسناسل" at bounding box center [1225, 417] width 607 height 31
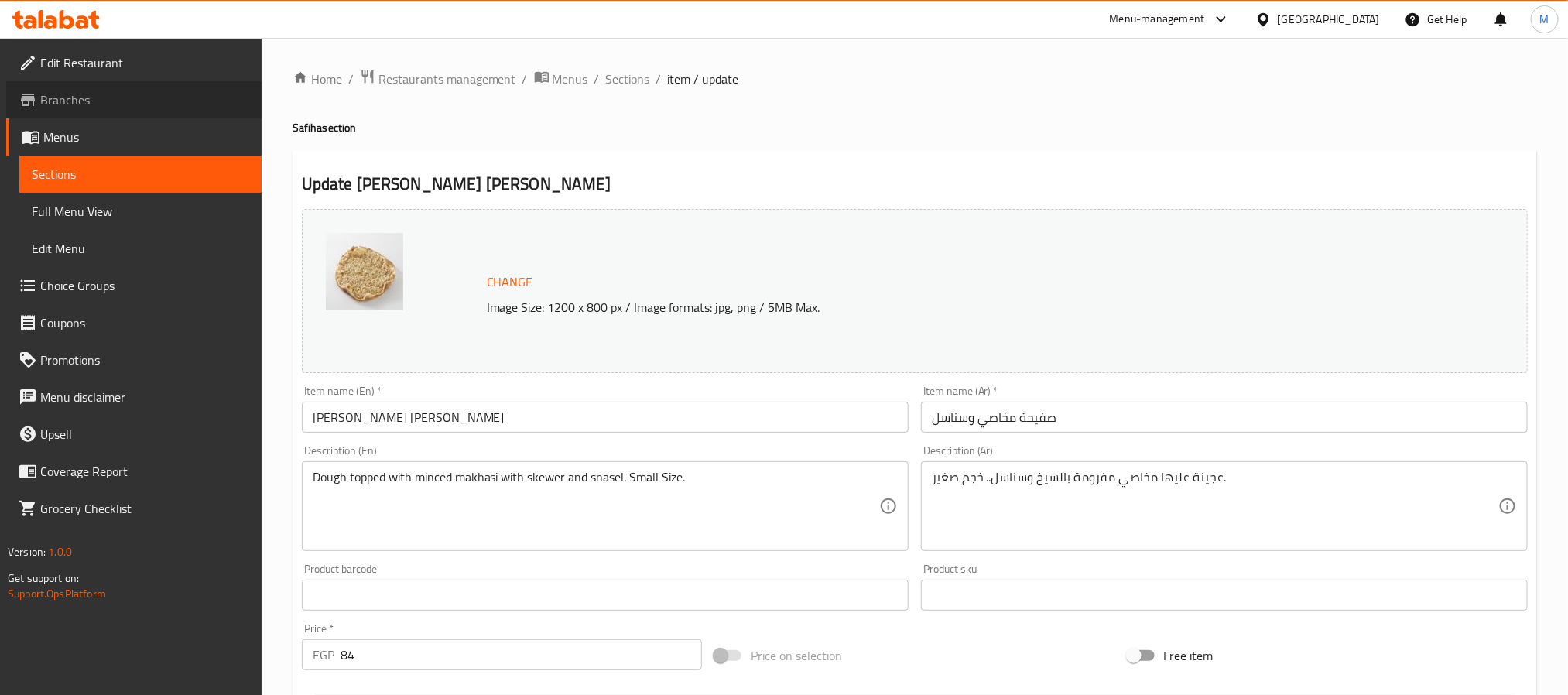
click at [93, 105] on span "Branches" at bounding box center [145, 100] width 209 height 19
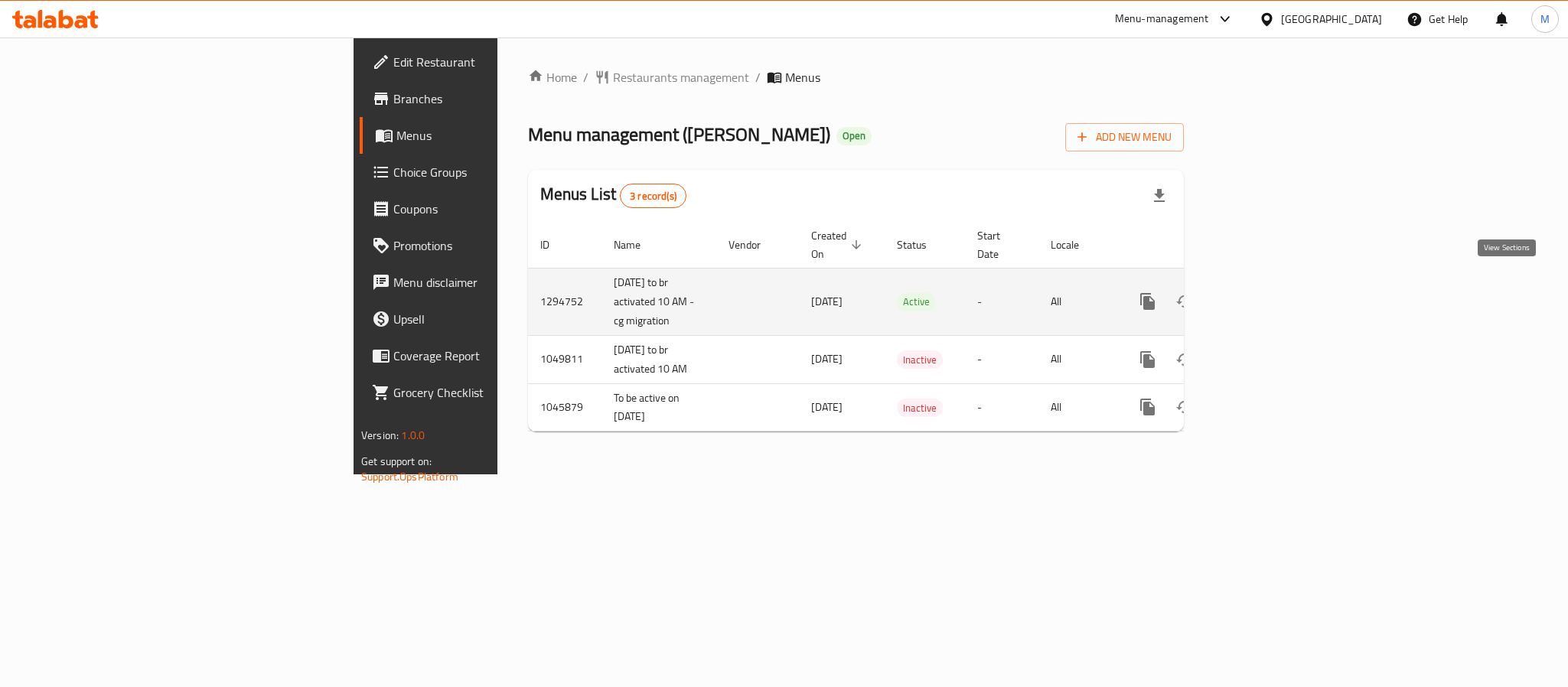
click at [1277, 287] on link "enhanced table" at bounding box center [1259, 302] width 37 height 37
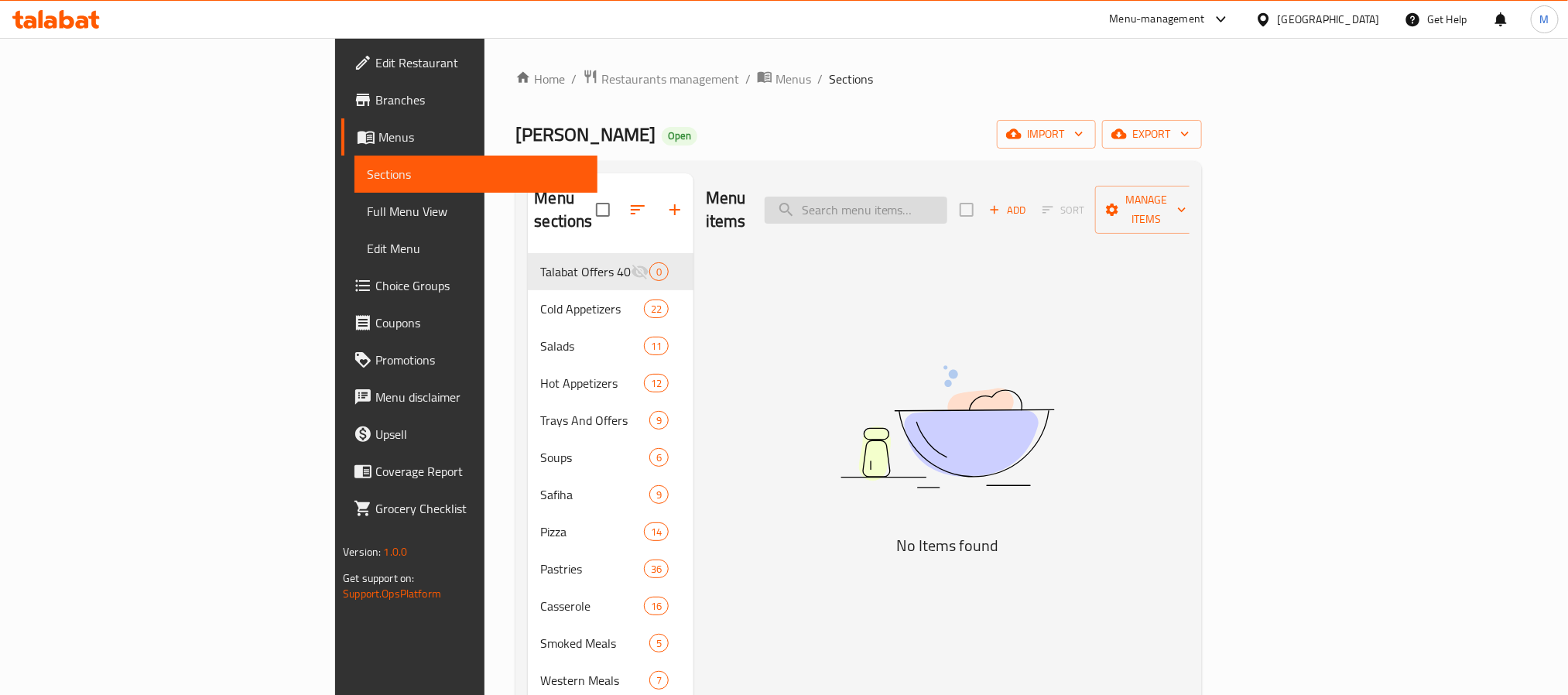
click at [947, 200] on input "search" at bounding box center [856, 210] width 183 height 27
paste input "صفيحة مخاصي وسناسل"
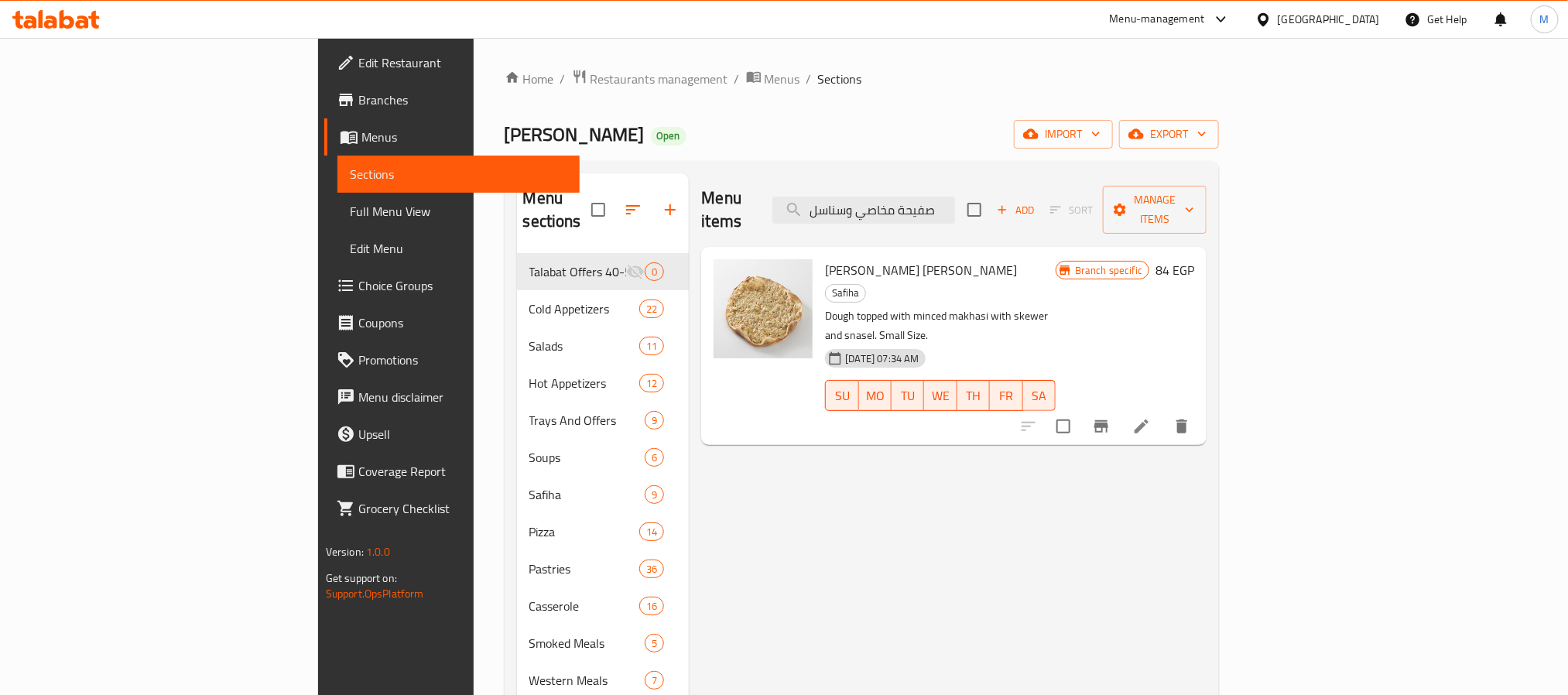
click at [825, 259] on span "Snasel [PERSON_NAME]" at bounding box center [921, 271] width 192 height 24
click at [848, 259] on span "Snasel [PERSON_NAME]" at bounding box center [921, 271] width 192 height 24
drag, startPoint x: 864, startPoint y: 251, endPoint x: 795, endPoint y: 251, distance: 69.0
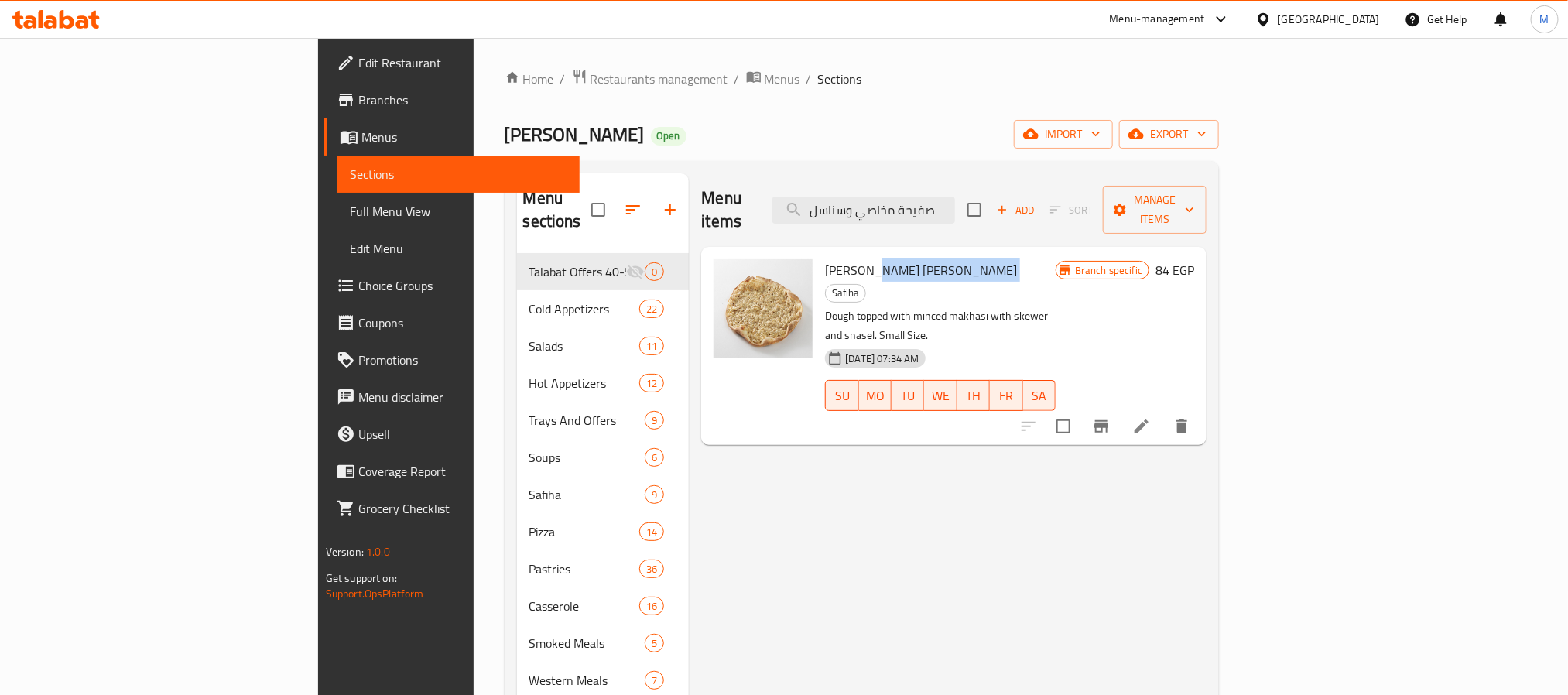
click at [825, 259] on h6 "Snasel Makhasi Safiha Safiha" at bounding box center [940, 280] width 230 height 43
click at [865, 284] on span "Safiha" at bounding box center [845, 293] width 40 height 18
drag, startPoint x: 858, startPoint y: 251, endPoint x: 777, endPoint y: 251, distance: 81.0
click at [825, 259] on span "Snasel [PERSON_NAME]" at bounding box center [921, 271] width 192 height 24
drag, startPoint x: 861, startPoint y: 251, endPoint x: 744, endPoint y: 251, distance: 117.0
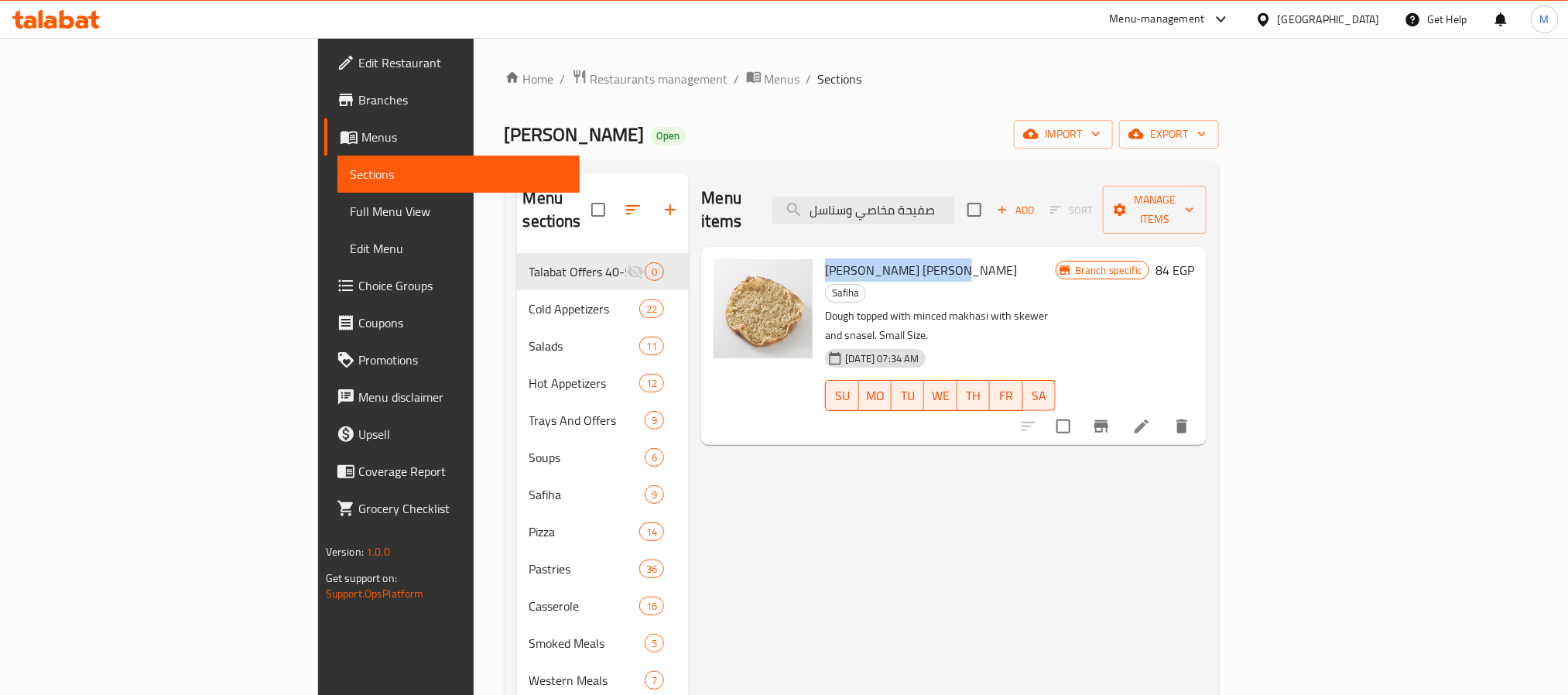
click at [819, 253] on div "Snasel Makhasi Safiha Safiha Dough topped with minced makhasi with skewer and s…" at bounding box center [940, 346] width 242 height 186
copy span "Snasel [PERSON_NAME]"
click at [956, 197] on input "صفيحة مخاصي وسناسل" at bounding box center [864, 210] width 183 height 27
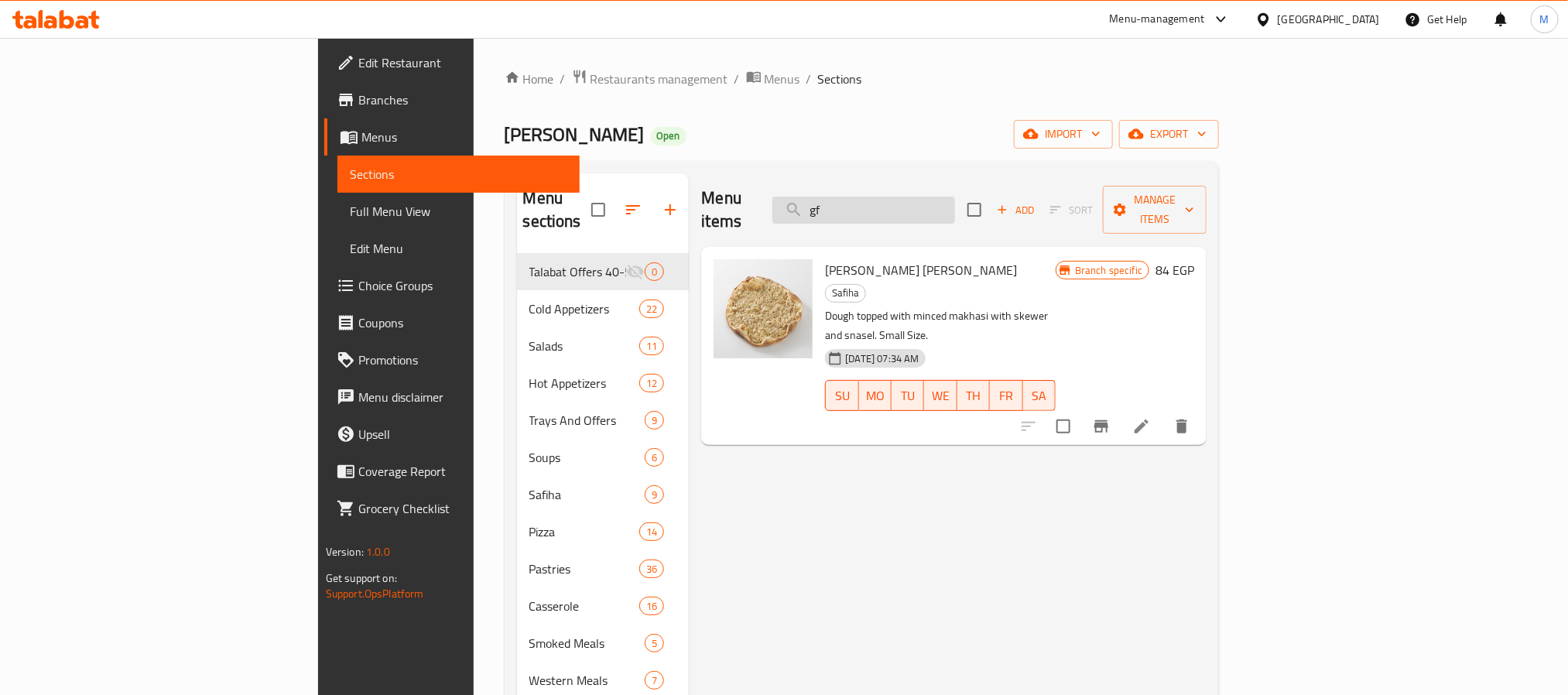
type input "g"
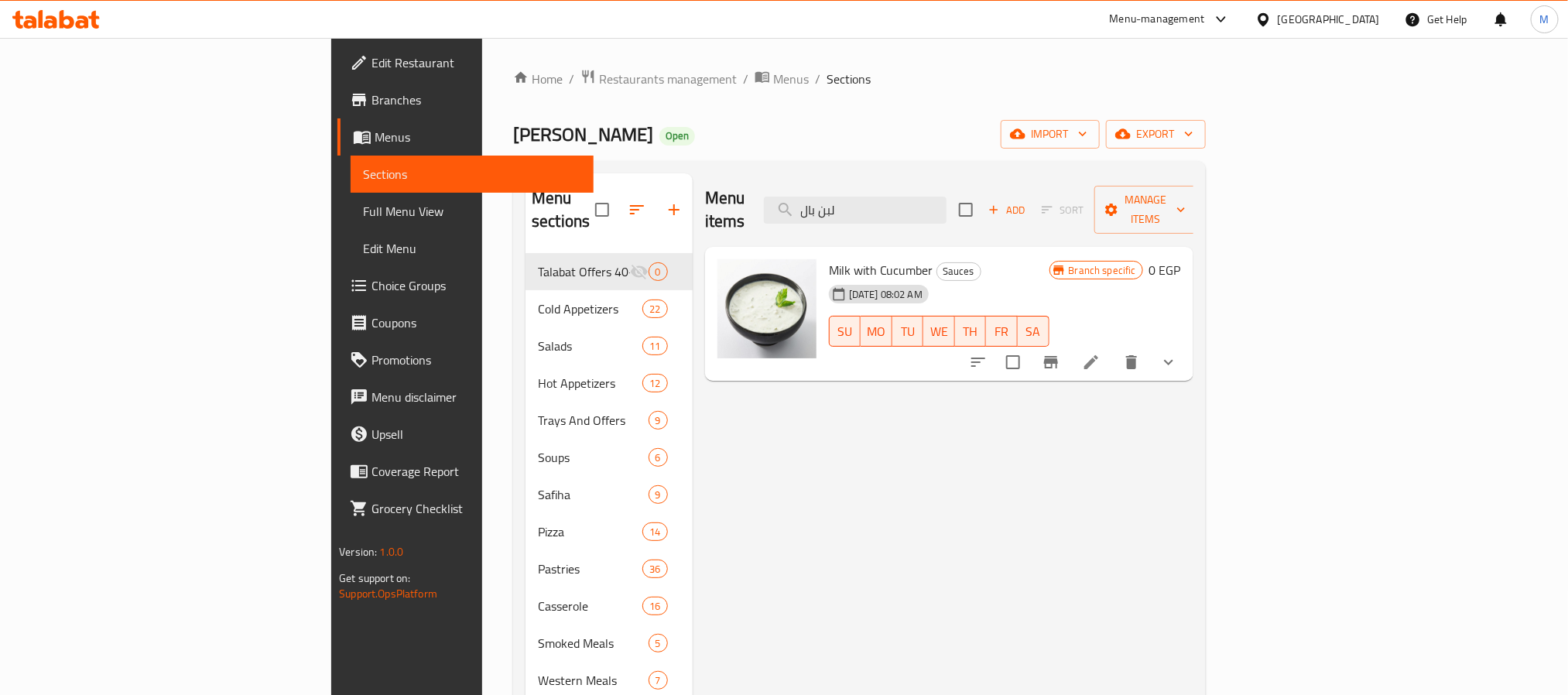
type input "لبن بال"
click at [829, 259] on span "Milk with Cucumber" at bounding box center [881, 271] width 105 height 24
copy h6 "Milk with Cucumber"
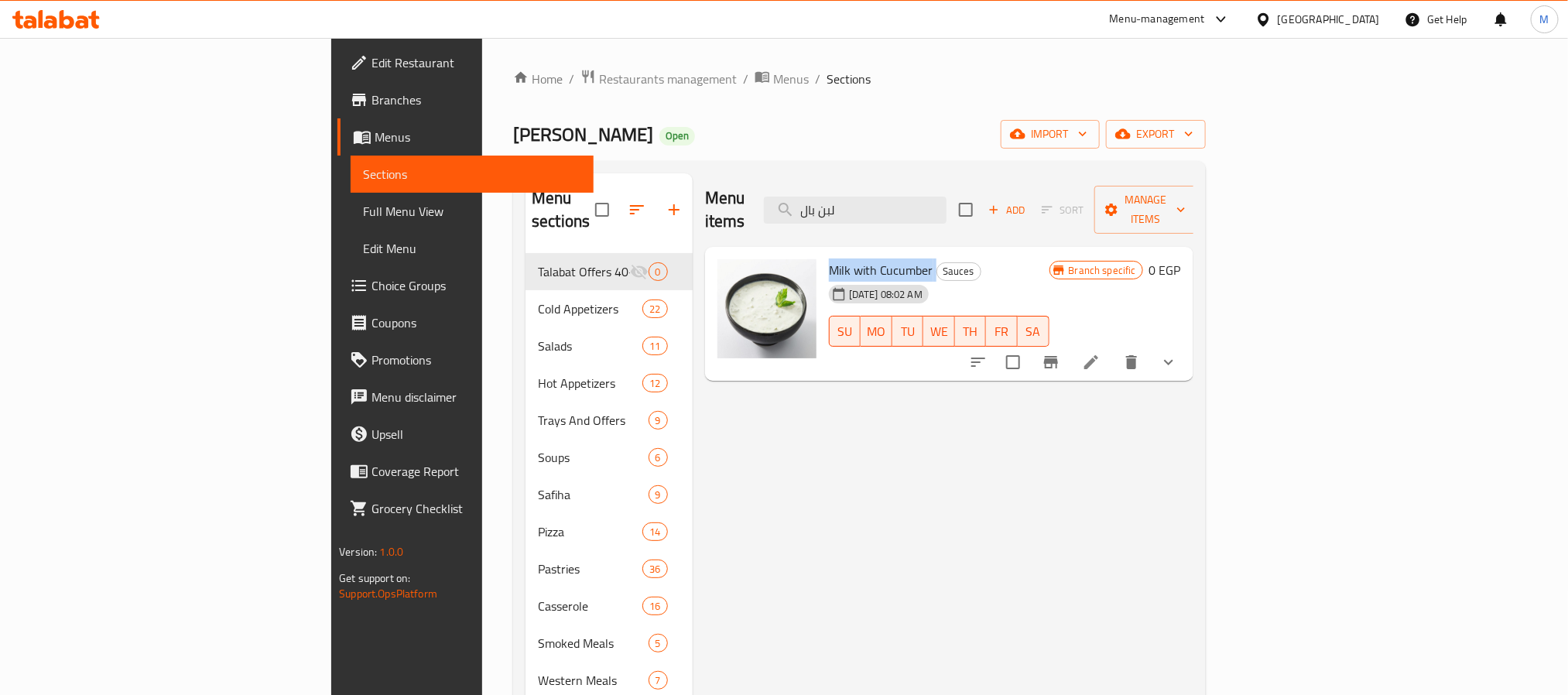
click at [829, 259] on span "Milk with Cucumber" at bounding box center [881, 271] width 105 height 24
drag, startPoint x: 849, startPoint y: 245, endPoint x: 744, endPoint y: 246, distance: 105.0
click at [823, 253] on div "Milk with Cucumber Sauces 15-07-2025 08:02 AM SU MO TU WE TH FR SA" at bounding box center [940, 314] width 233 height 122
copy span "Milk with Cucumber"
click at [599, 74] on span "Restaurants management" at bounding box center [667, 79] width 137 height 19
